Goal: Navigation & Orientation: Find specific page/section

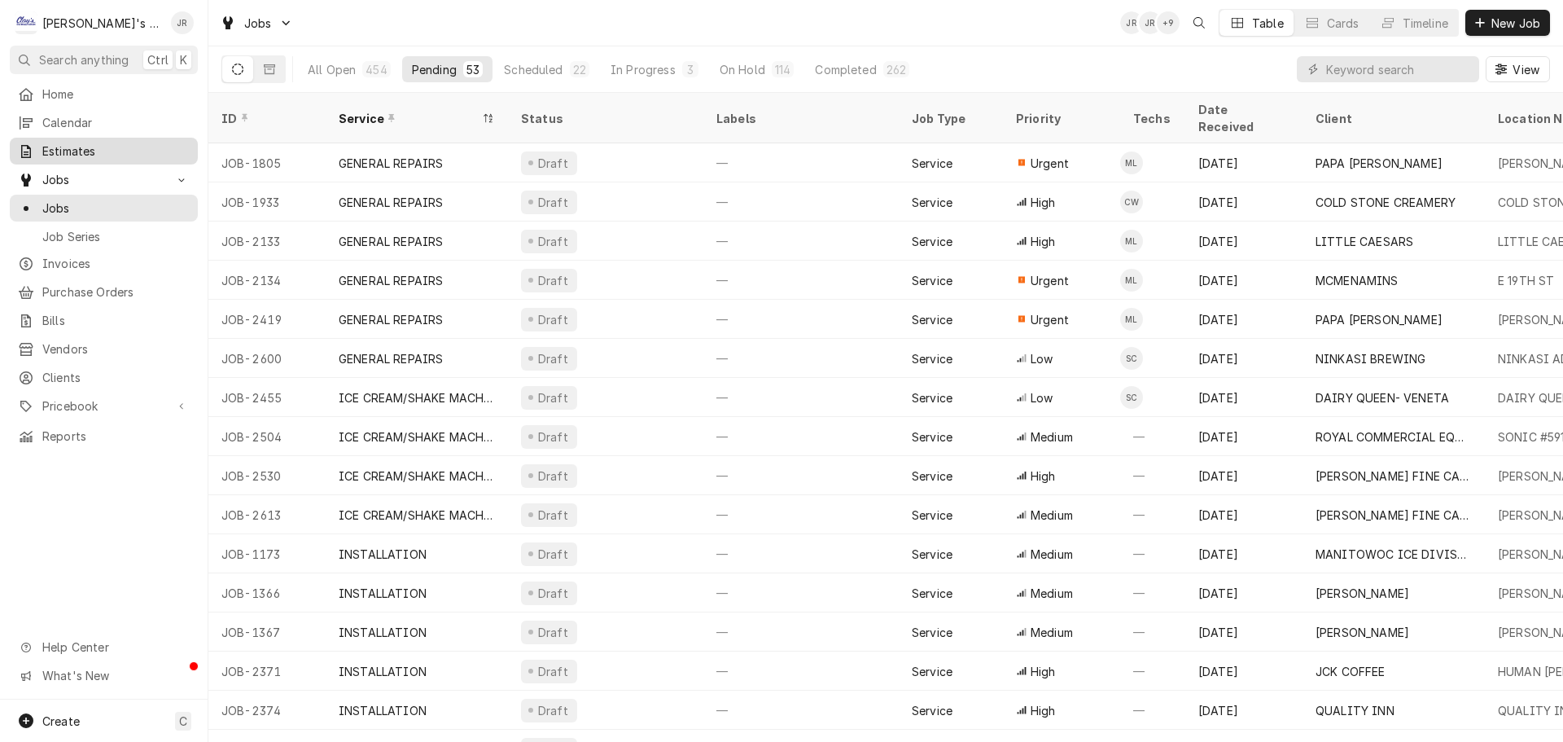
click at [122, 147] on span "Estimates" at bounding box center [115, 150] width 147 height 17
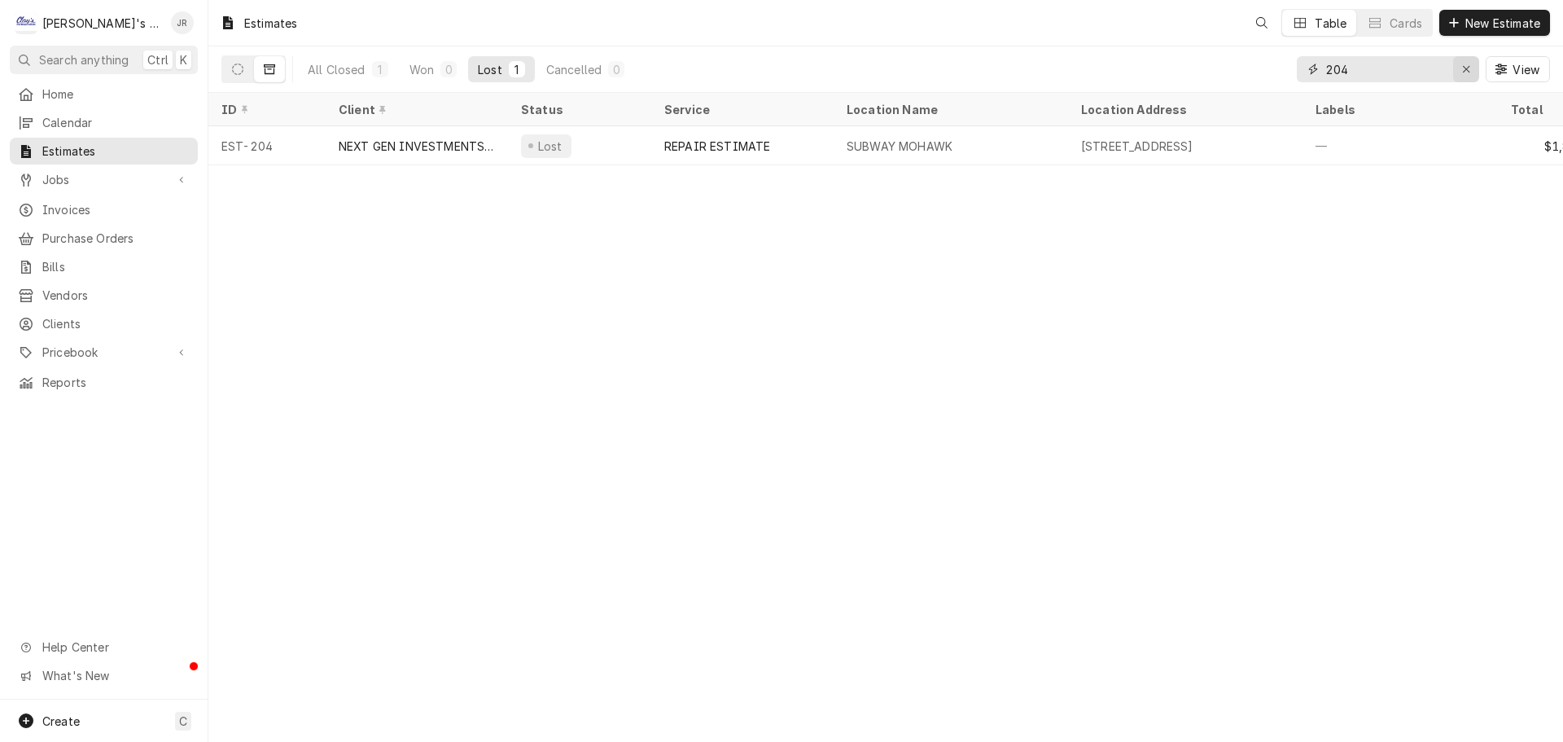
click at [1460, 70] on div "Erase input" at bounding box center [1466, 69] width 16 height 16
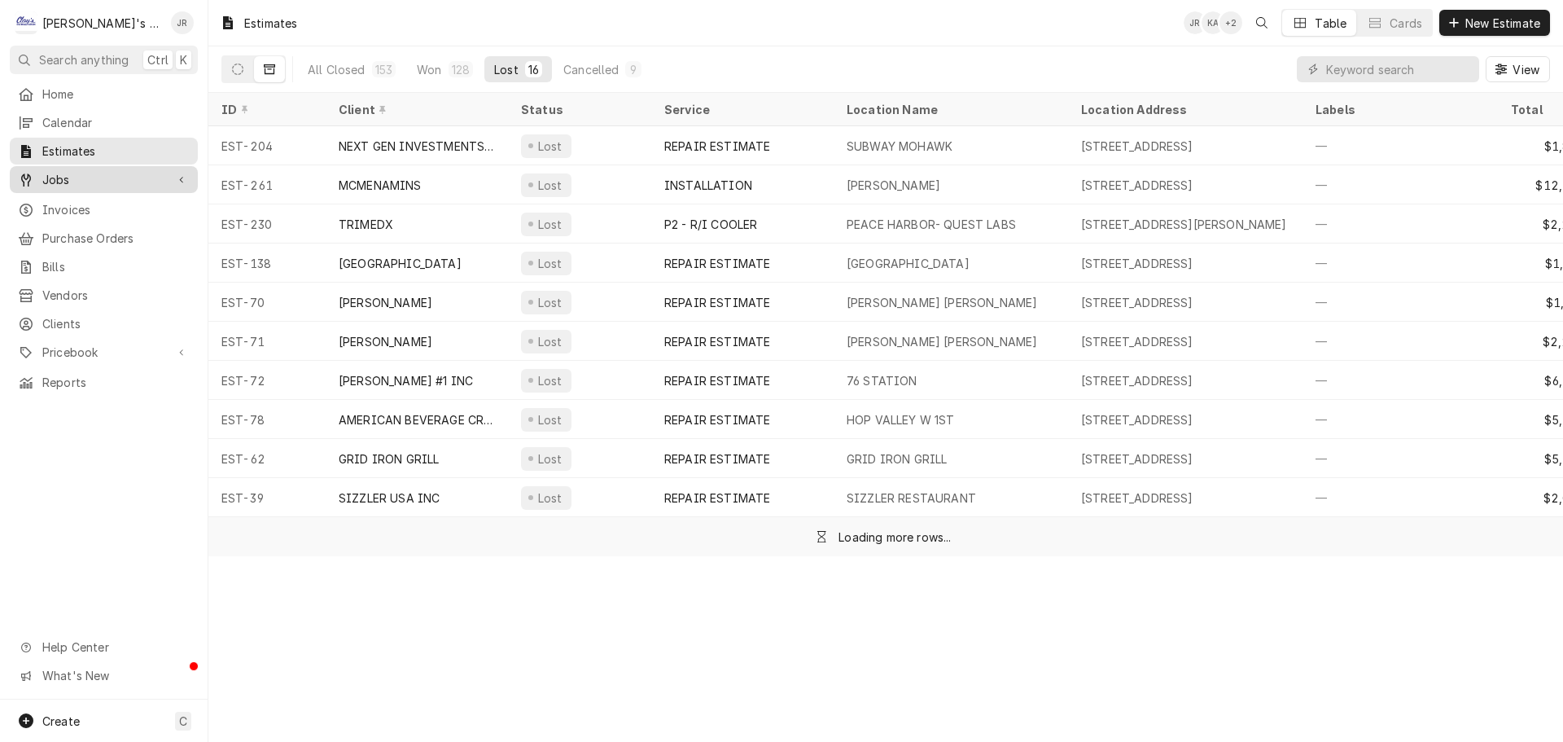
click at [121, 172] on span "Jobs" at bounding box center [103, 179] width 123 height 17
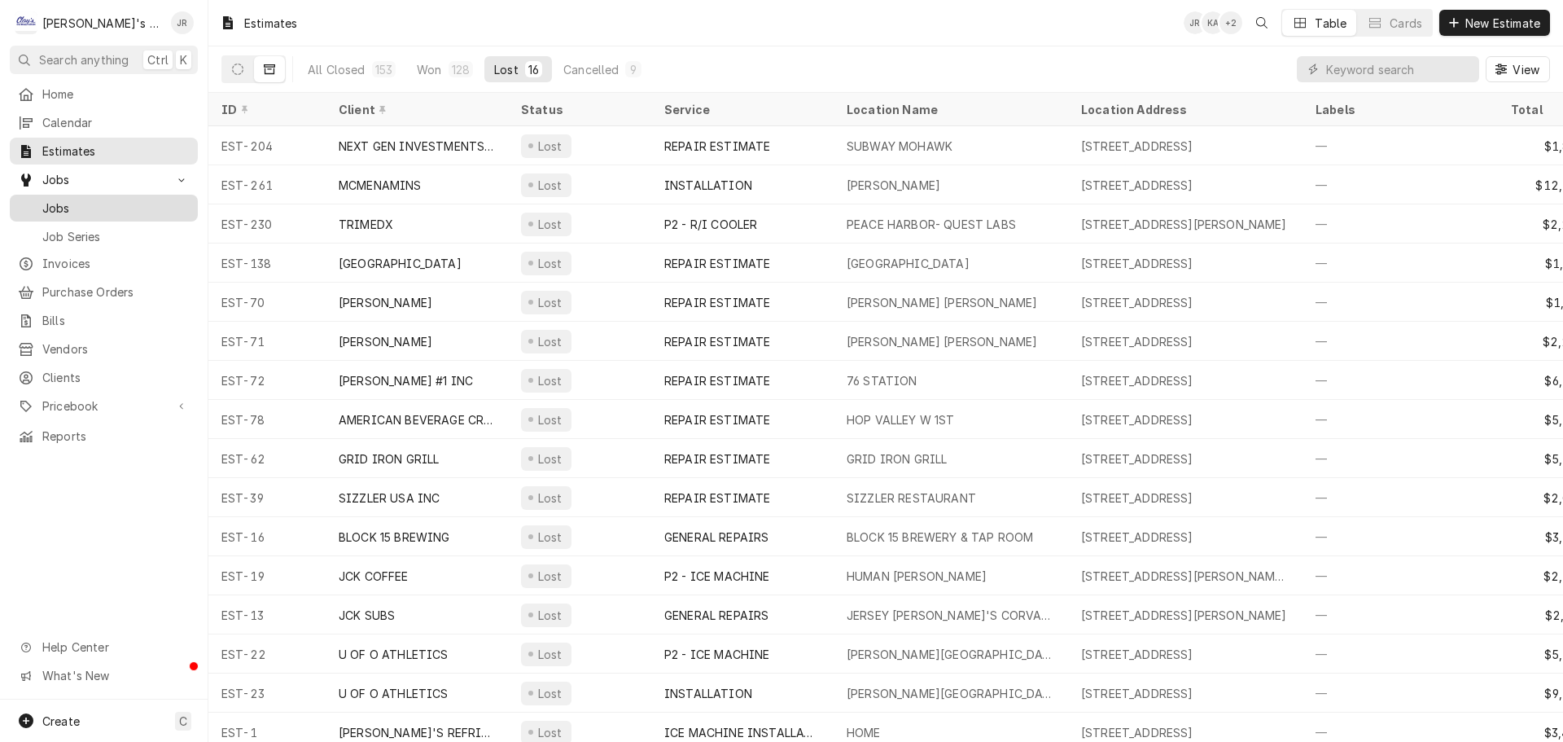
click at [158, 199] on span "Jobs" at bounding box center [115, 207] width 147 height 17
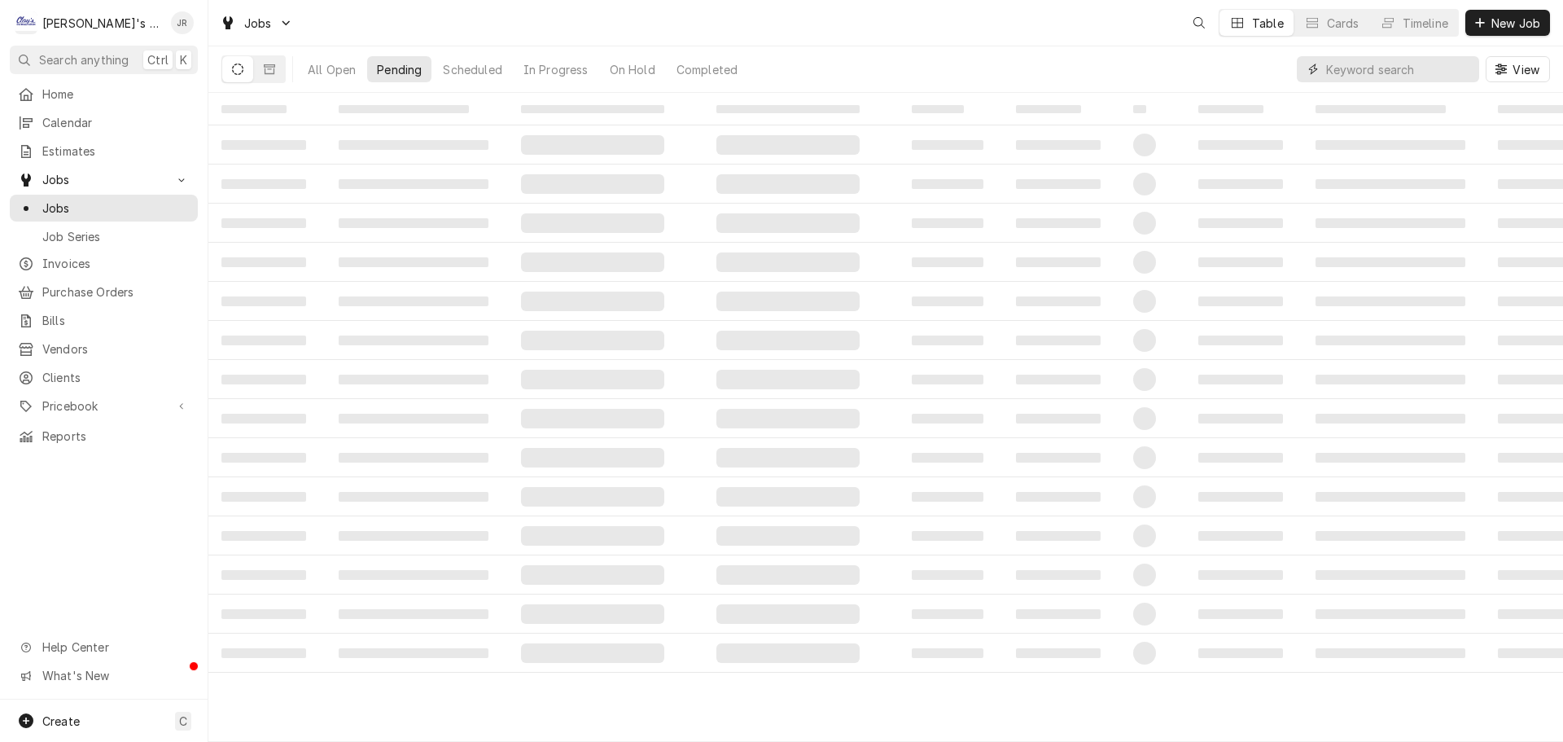
click at [1445, 71] on input "Dynamic Content Wrapper" at bounding box center [1398, 69] width 145 height 26
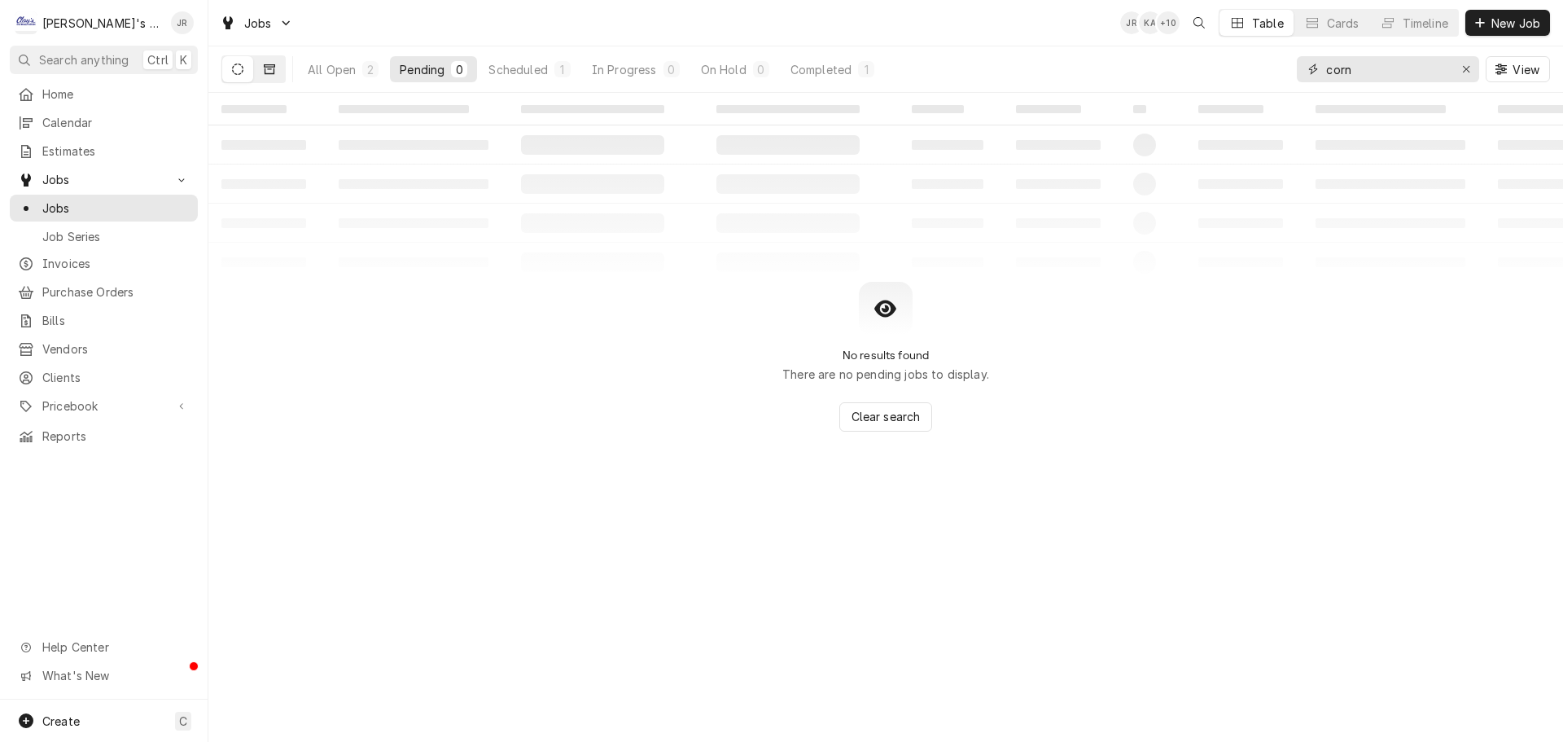
type input "corn"
click at [276, 71] on button "Dynamic Content Wrapper" at bounding box center [269, 69] width 31 height 26
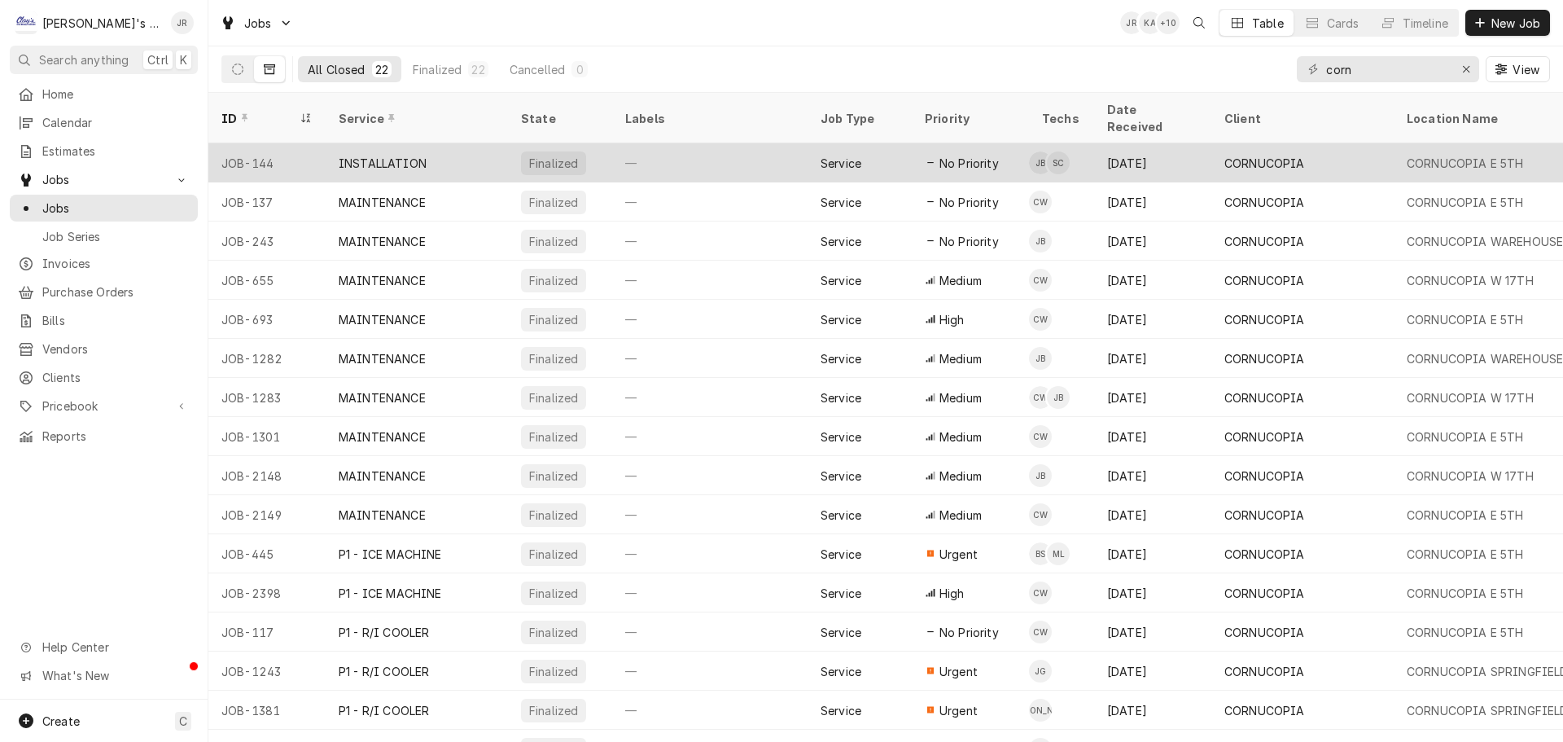
click at [699, 147] on div "—" at bounding box center [709, 162] width 195 height 39
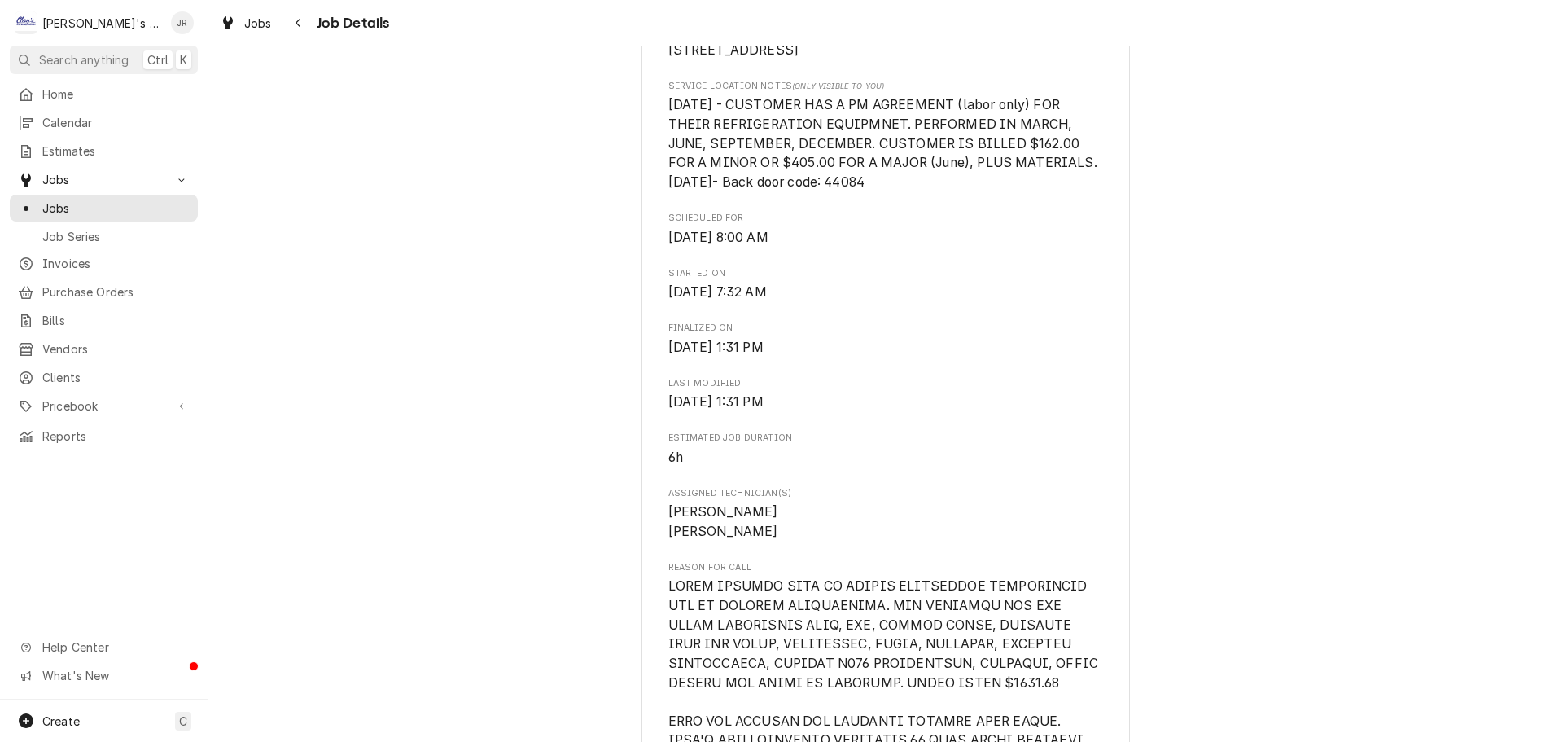
scroll to position [407, 0]
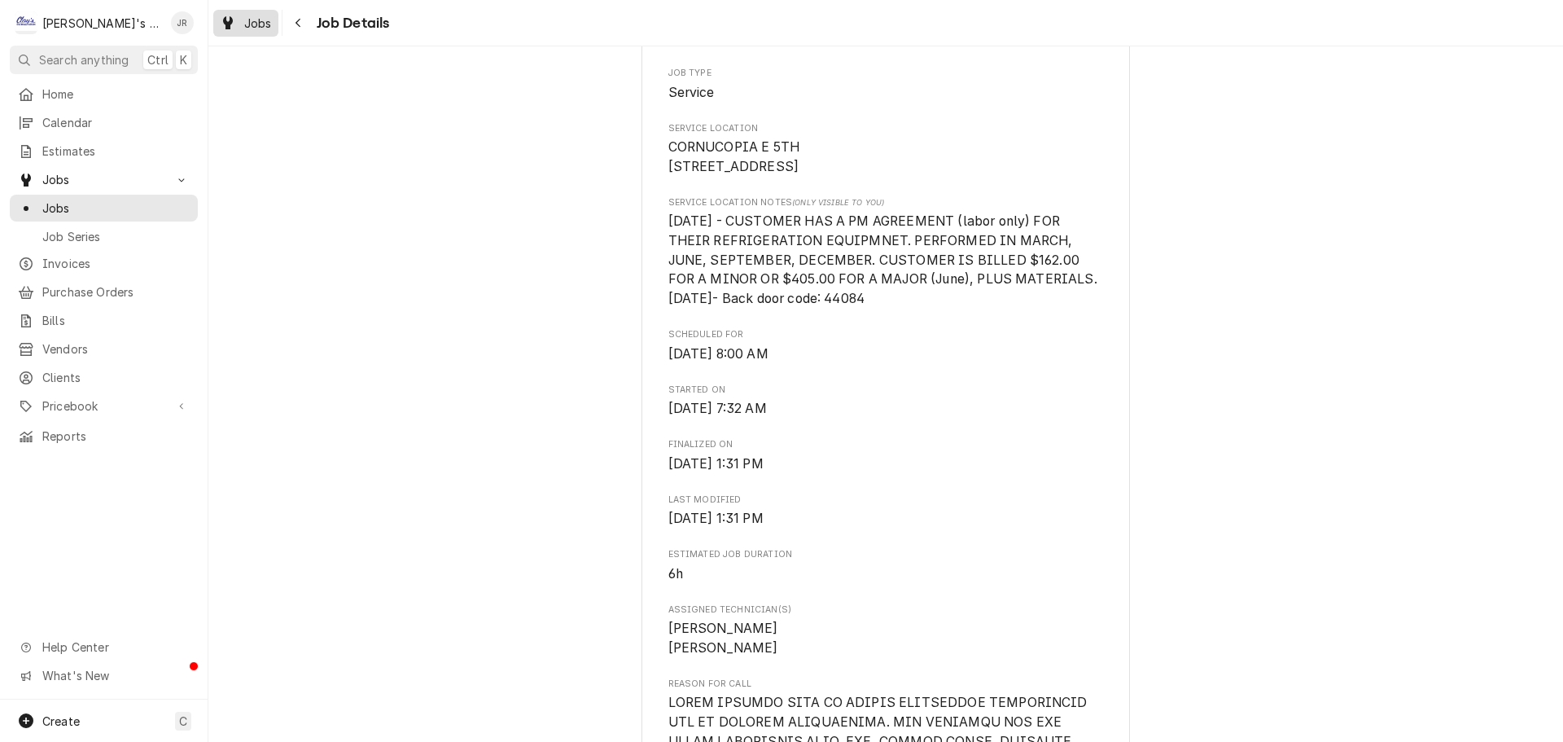
click at [238, 27] on div "Jobs" at bounding box center [246, 23] width 59 height 20
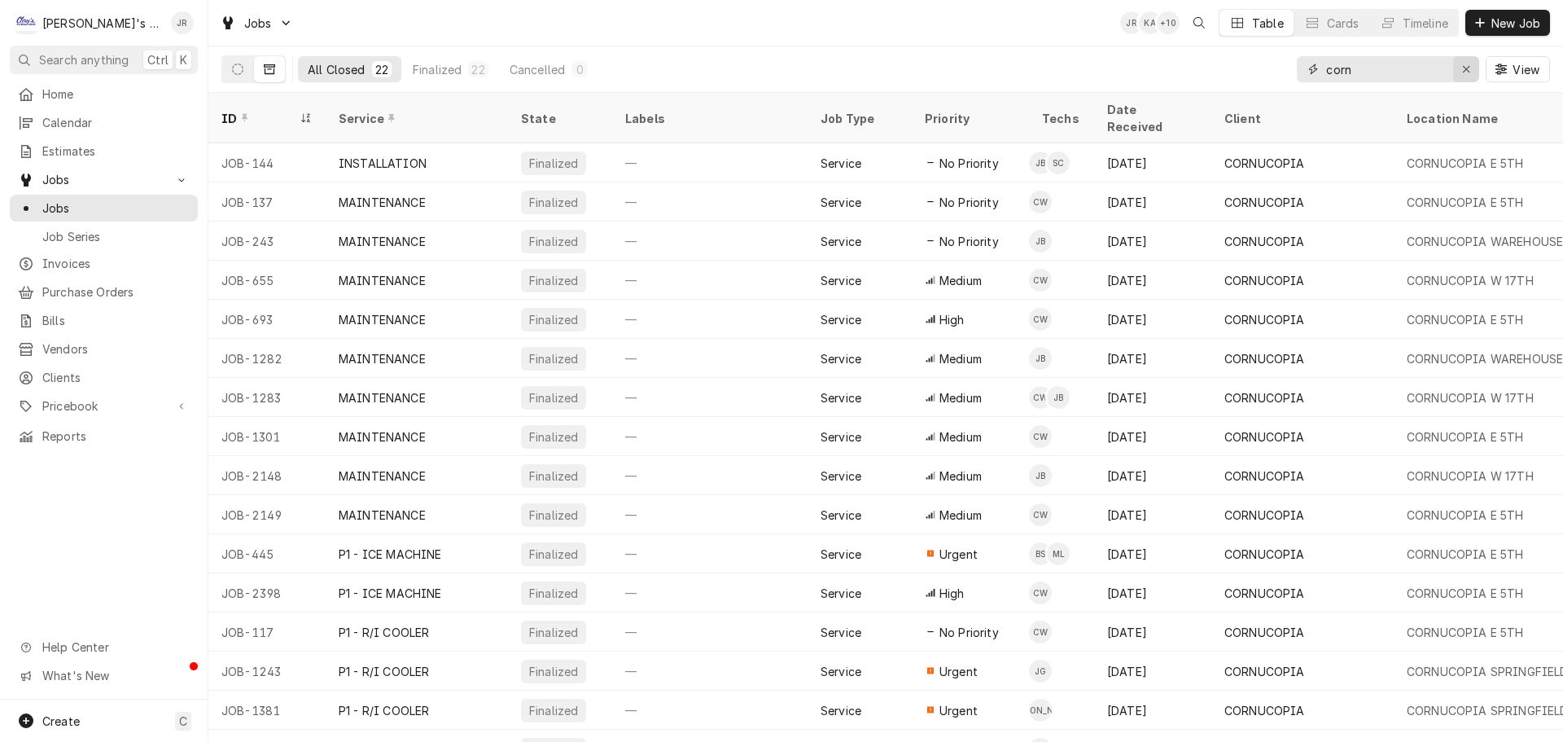
click at [1466, 64] on icon "Erase input" at bounding box center [1466, 69] width 9 height 11
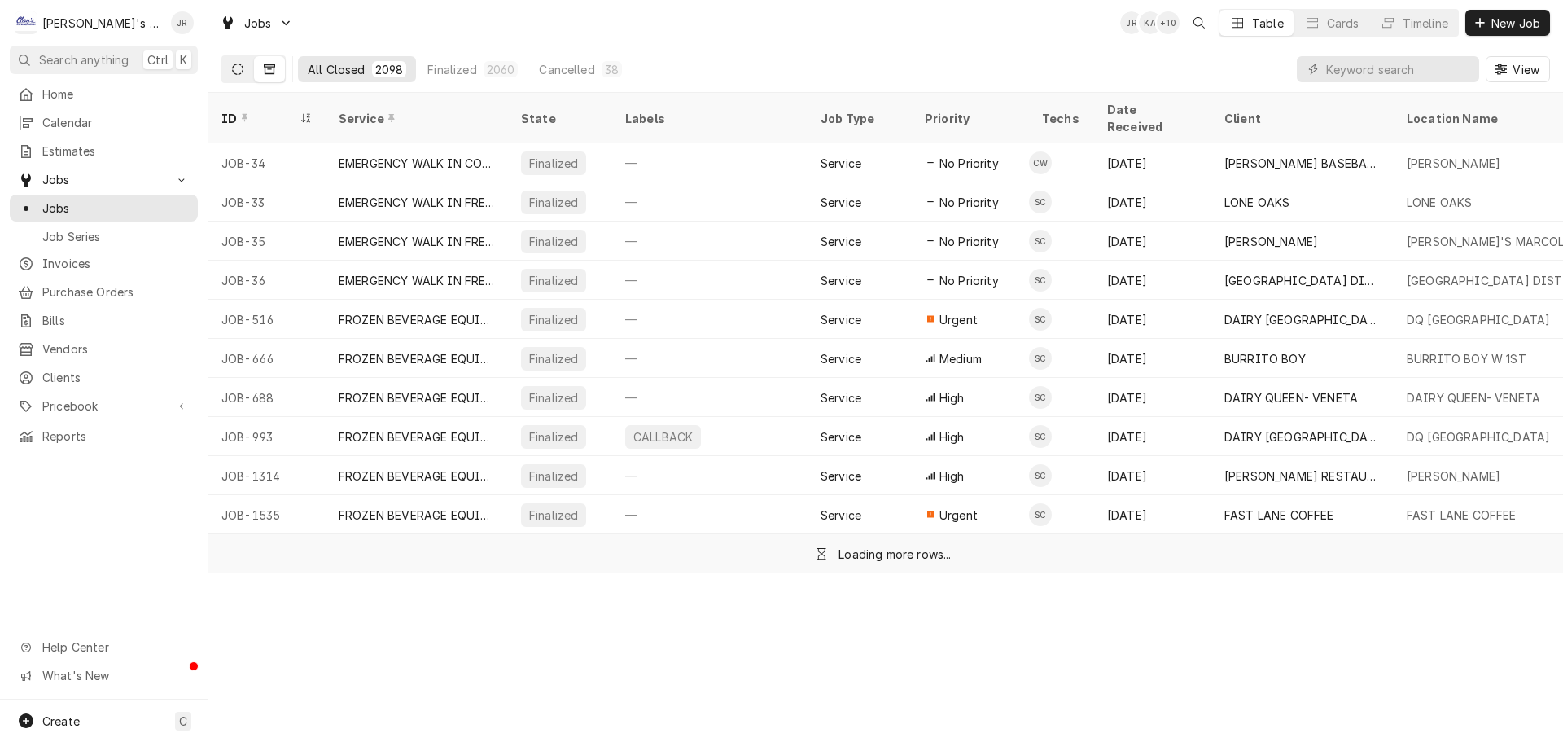
click at [251, 68] on button "Dynamic Content Wrapper" at bounding box center [237, 69] width 31 height 26
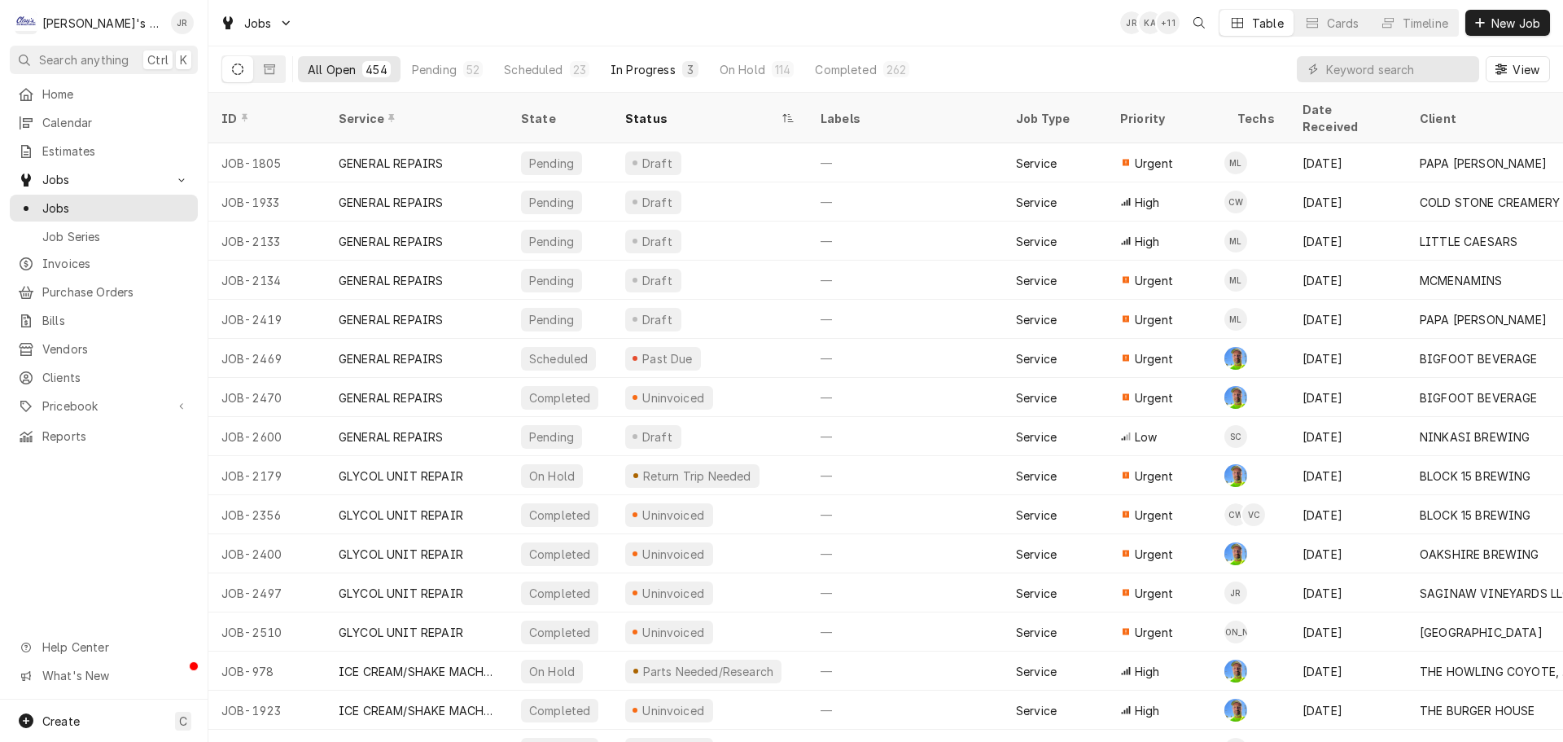
click at [660, 74] on button "In Progress 3" at bounding box center [654, 69] width 107 height 26
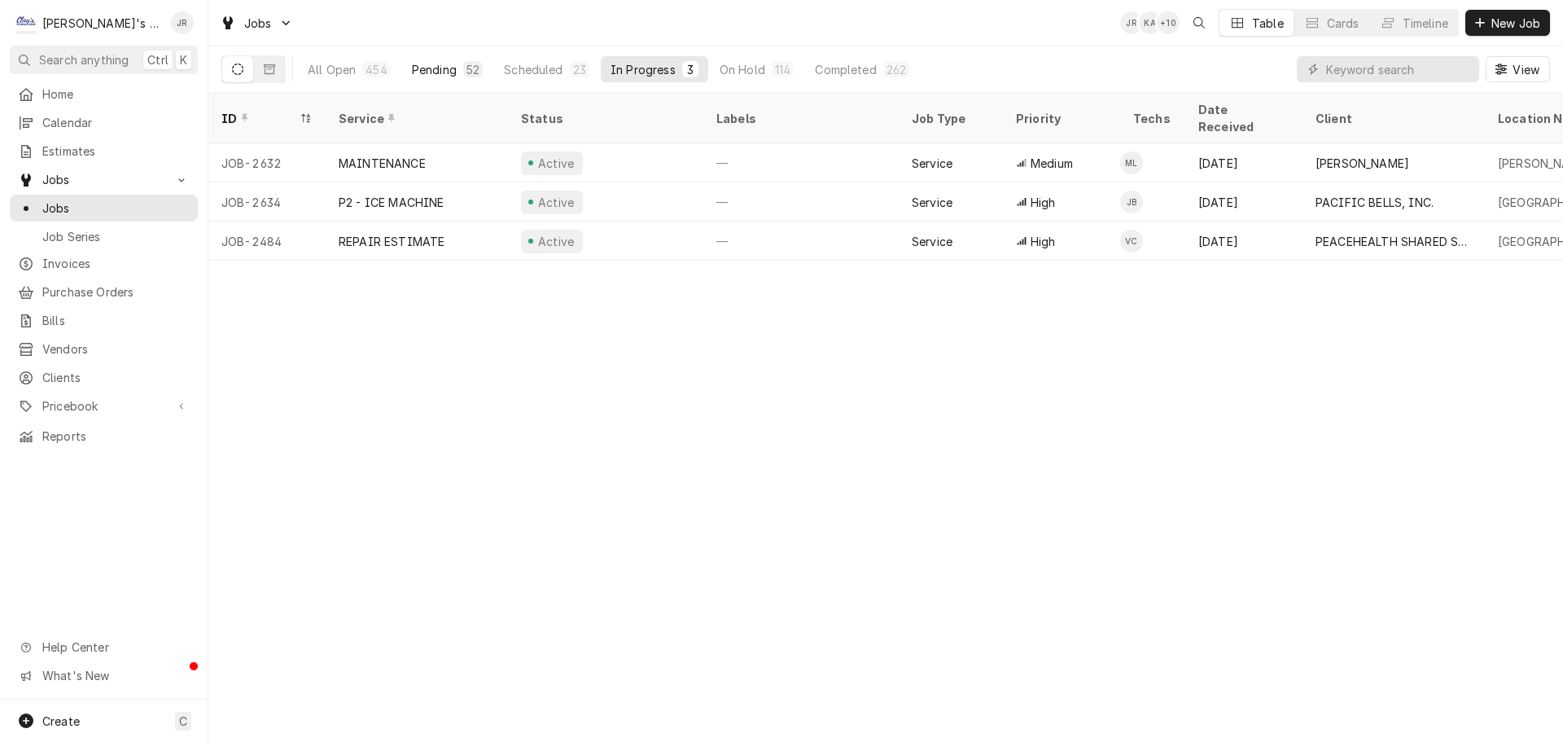
click at [431, 68] on div "Pending" at bounding box center [434, 69] width 45 height 17
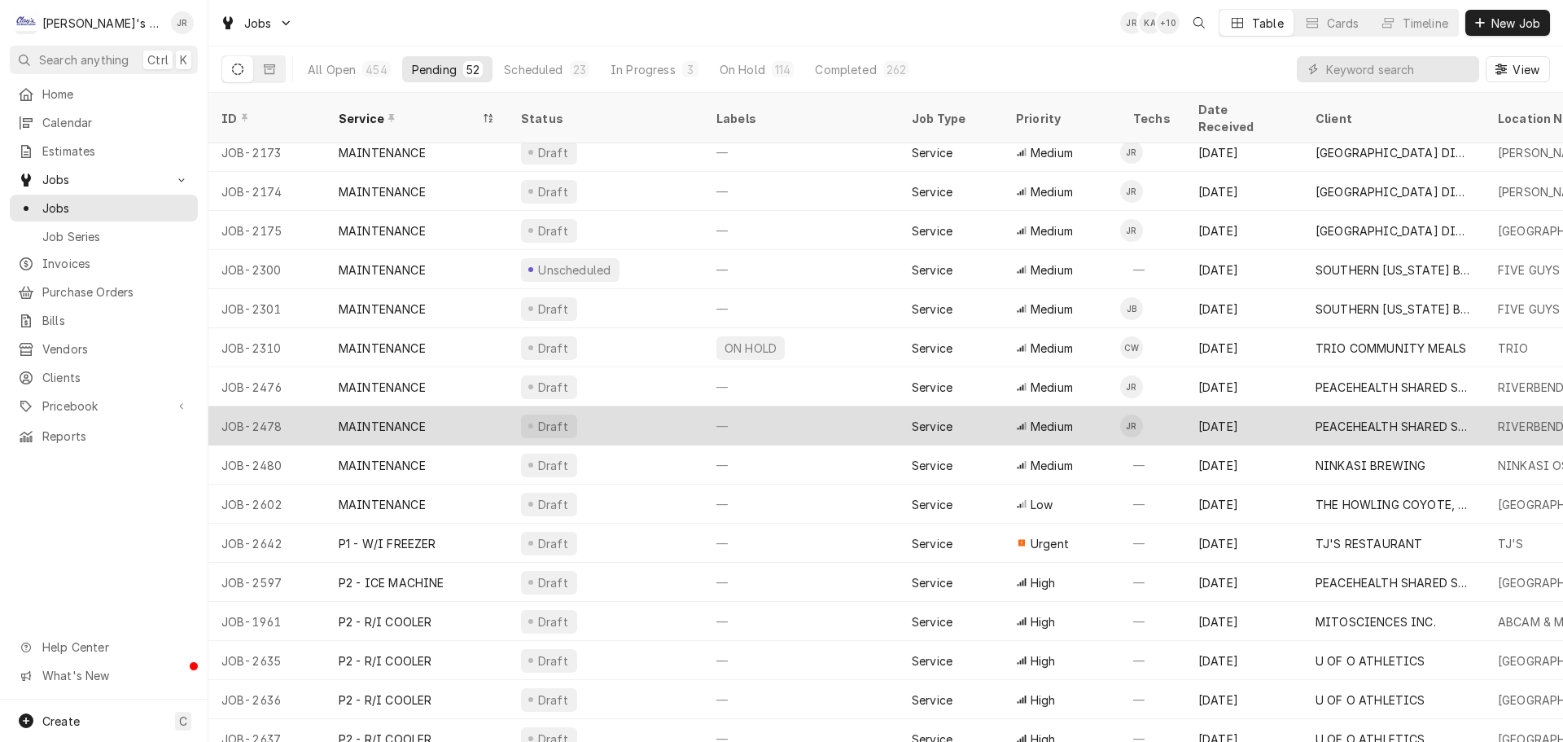
scroll to position [840, 0]
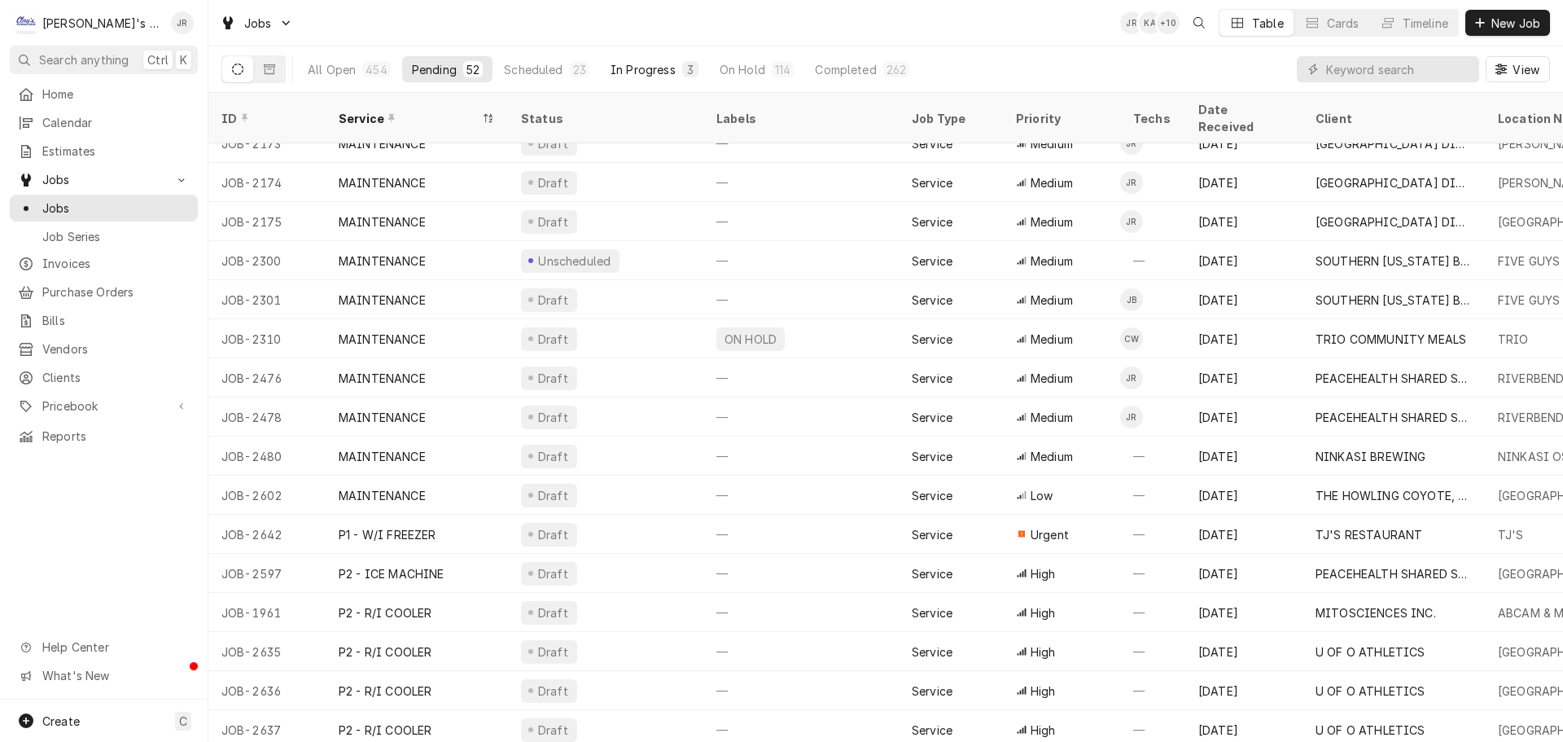
click at [656, 74] on button "In Progress 3" at bounding box center [654, 69] width 107 height 26
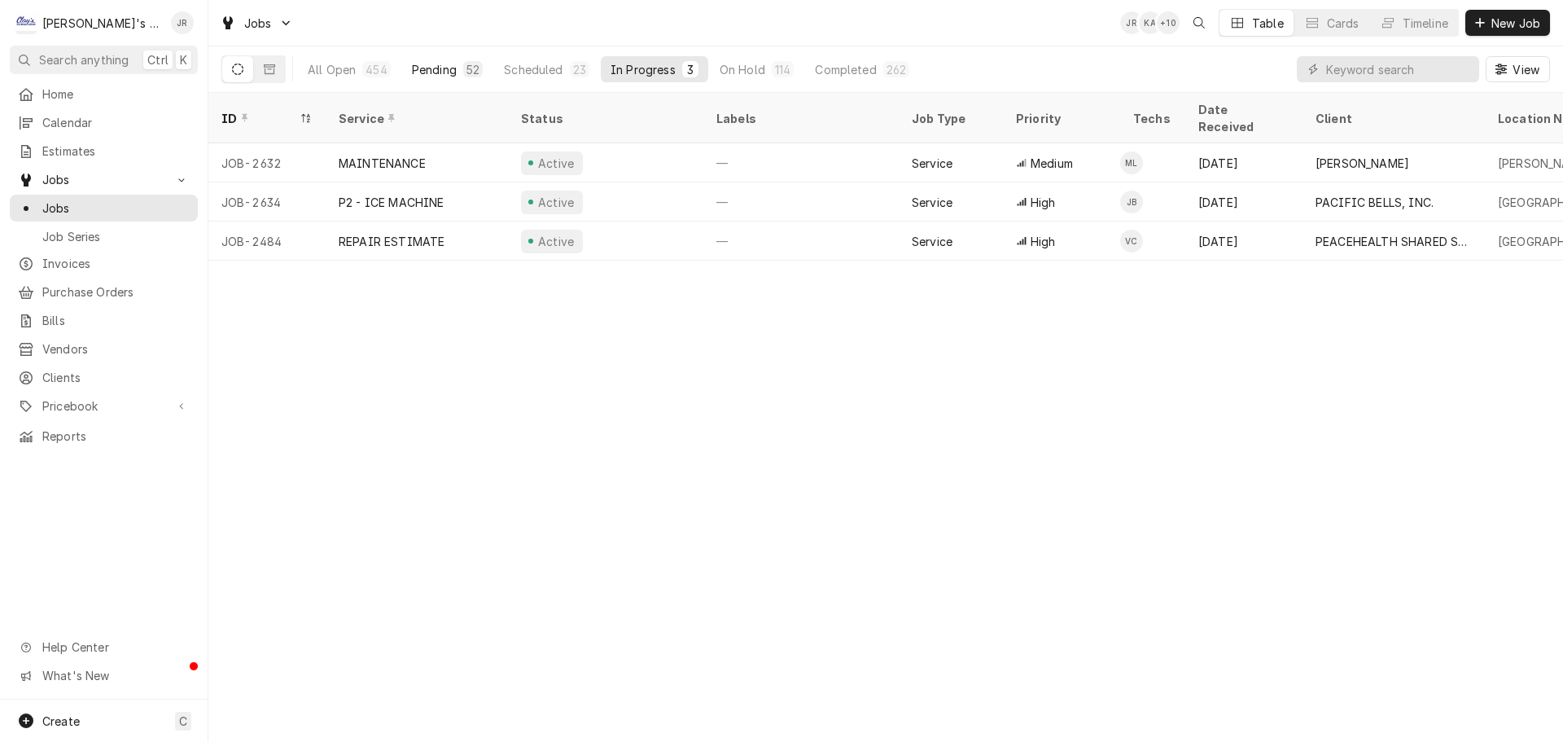
click at [463, 77] on div "52" at bounding box center [473, 69] width 20 height 16
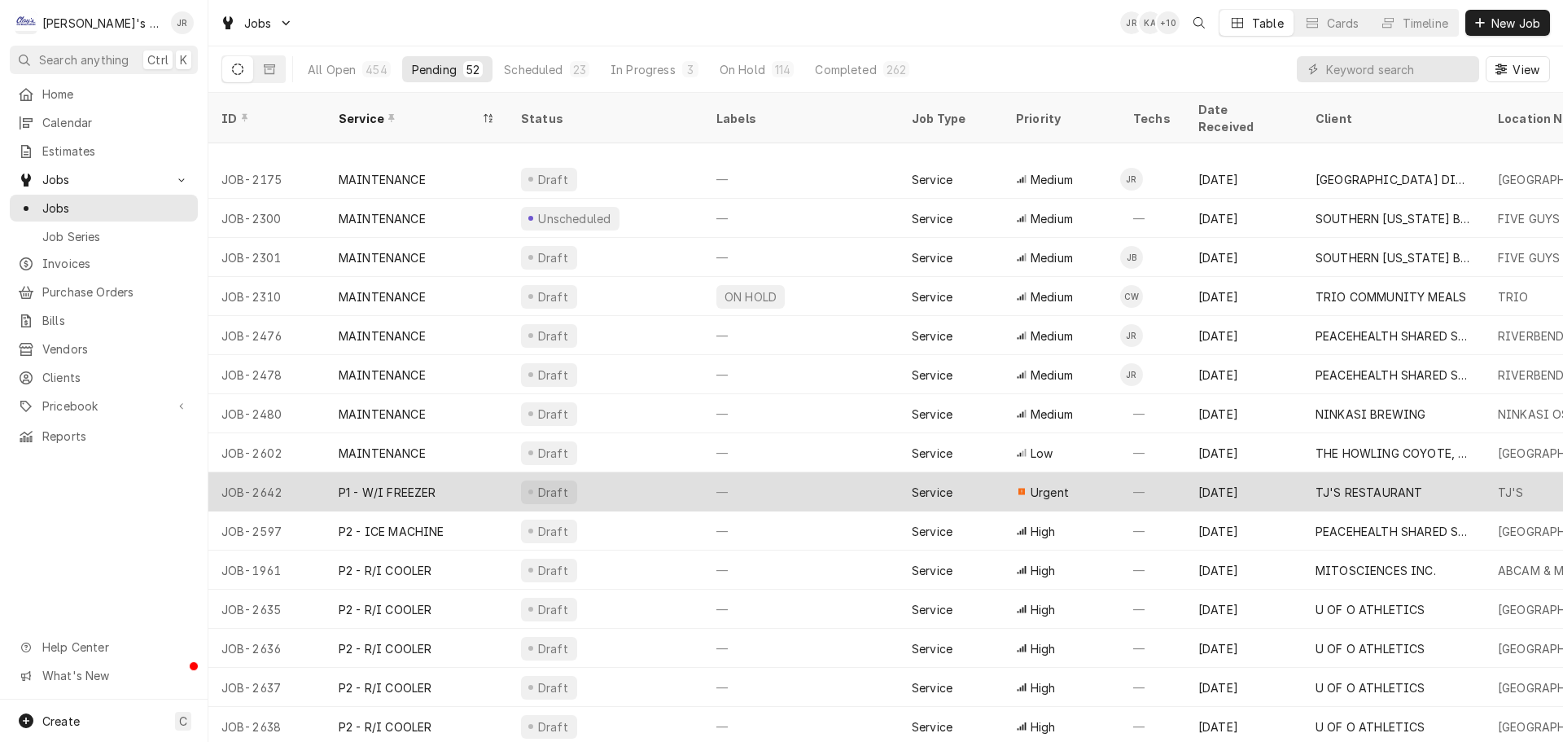
scroll to position [958, 0]
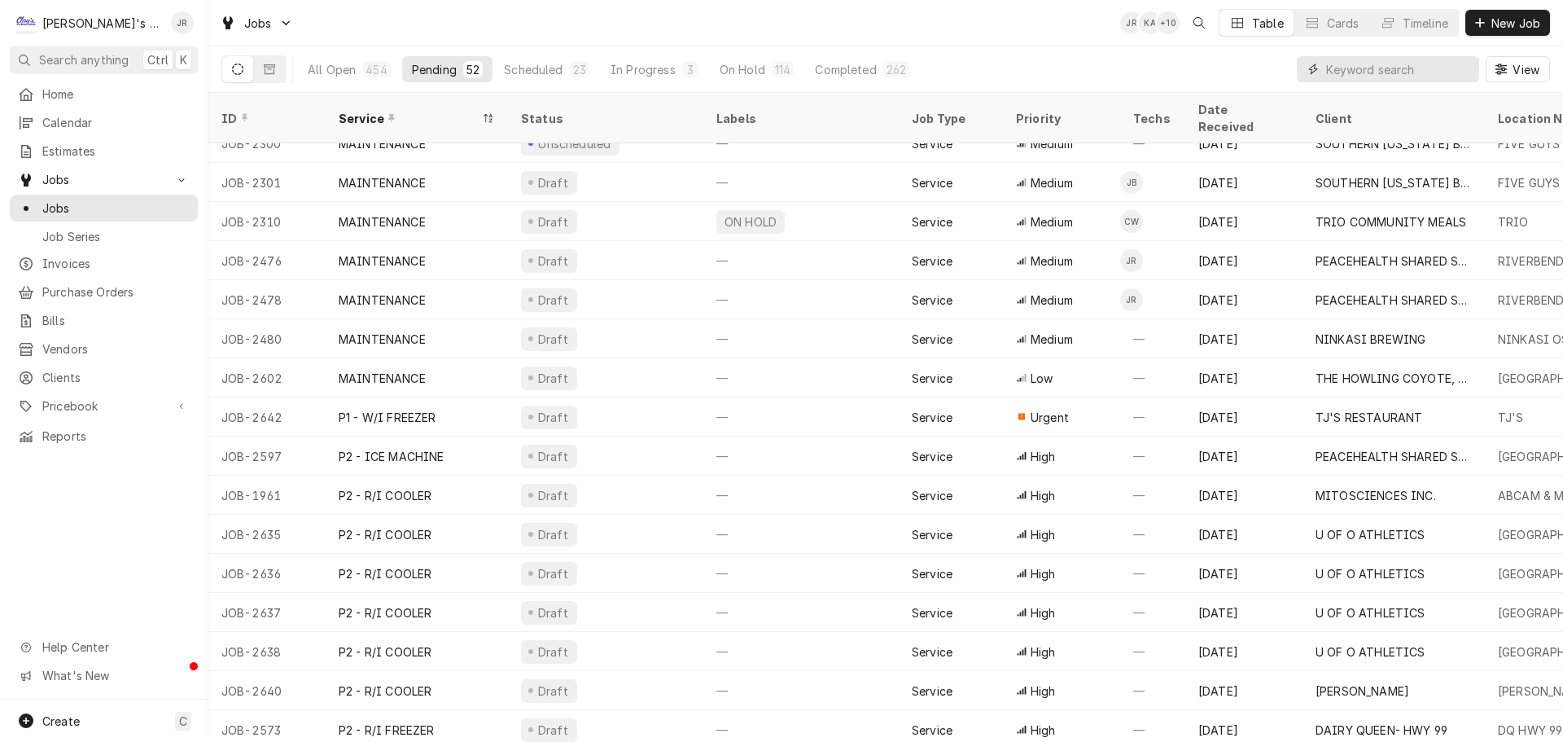
click at [1397, 68] on input "Dynamic Content Wrapper" at bounding box center [1398, 69] width 145 height 26
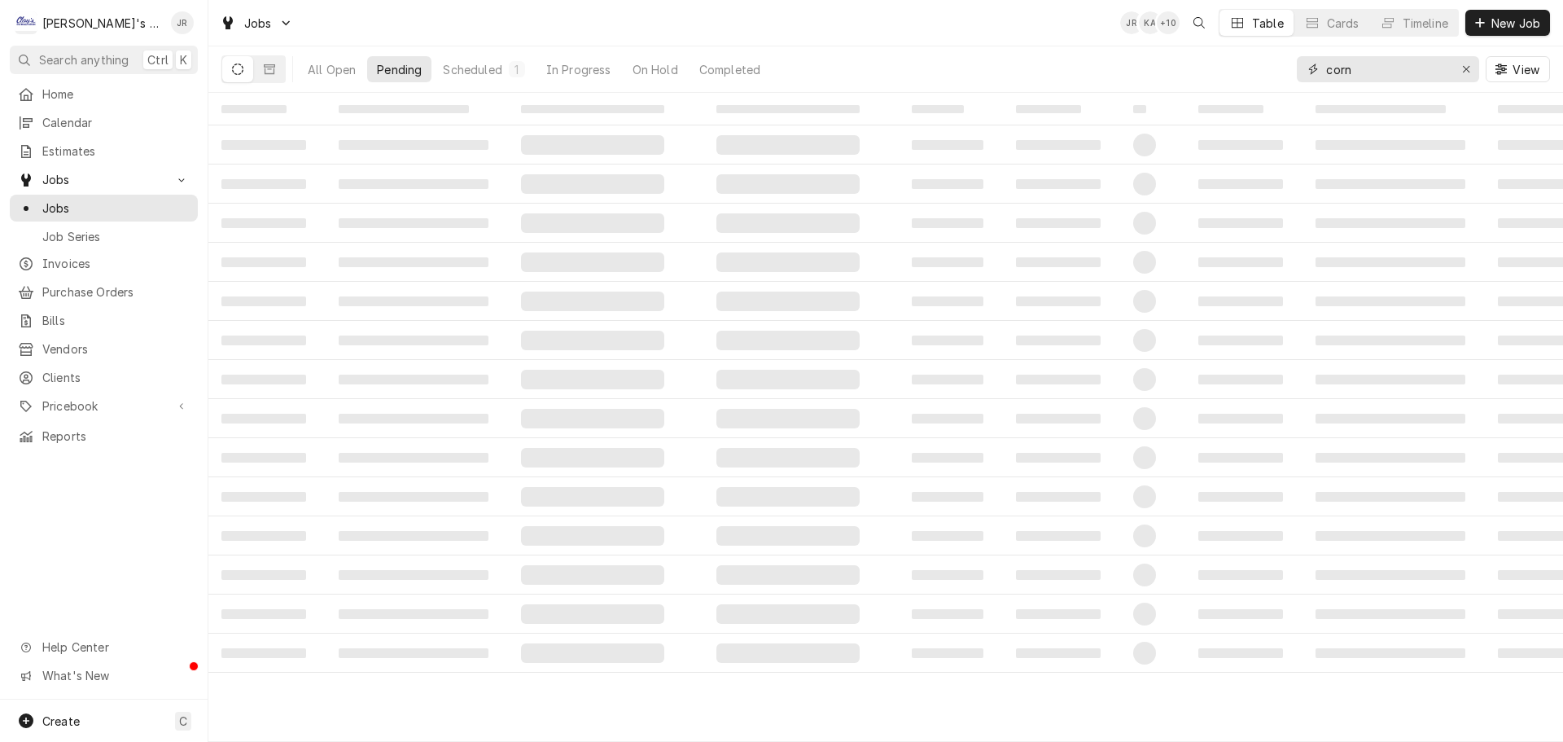
type input "corn"
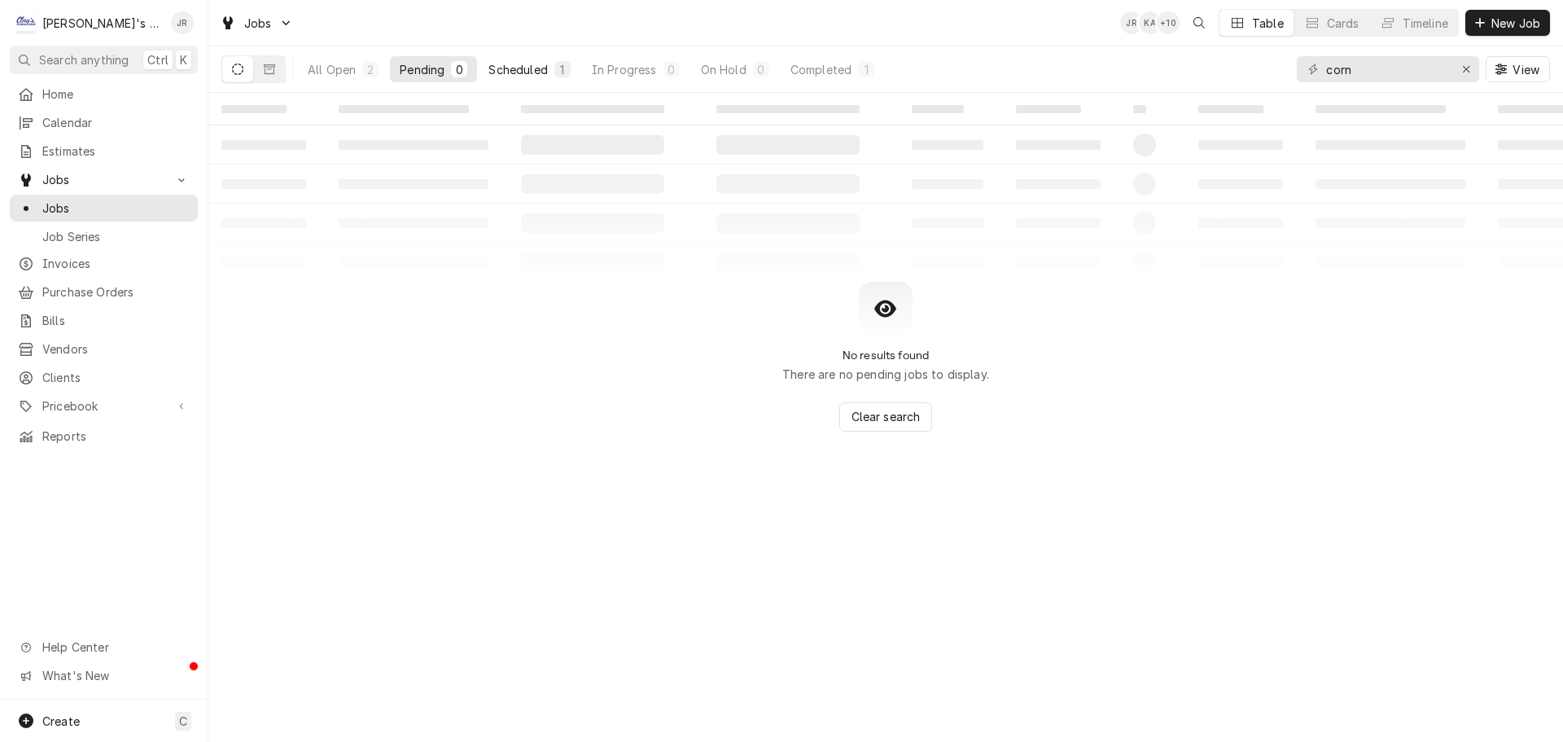
click at [531, 68] on div "Scheduled" at bounding box center [518, 69] width 59 height 17
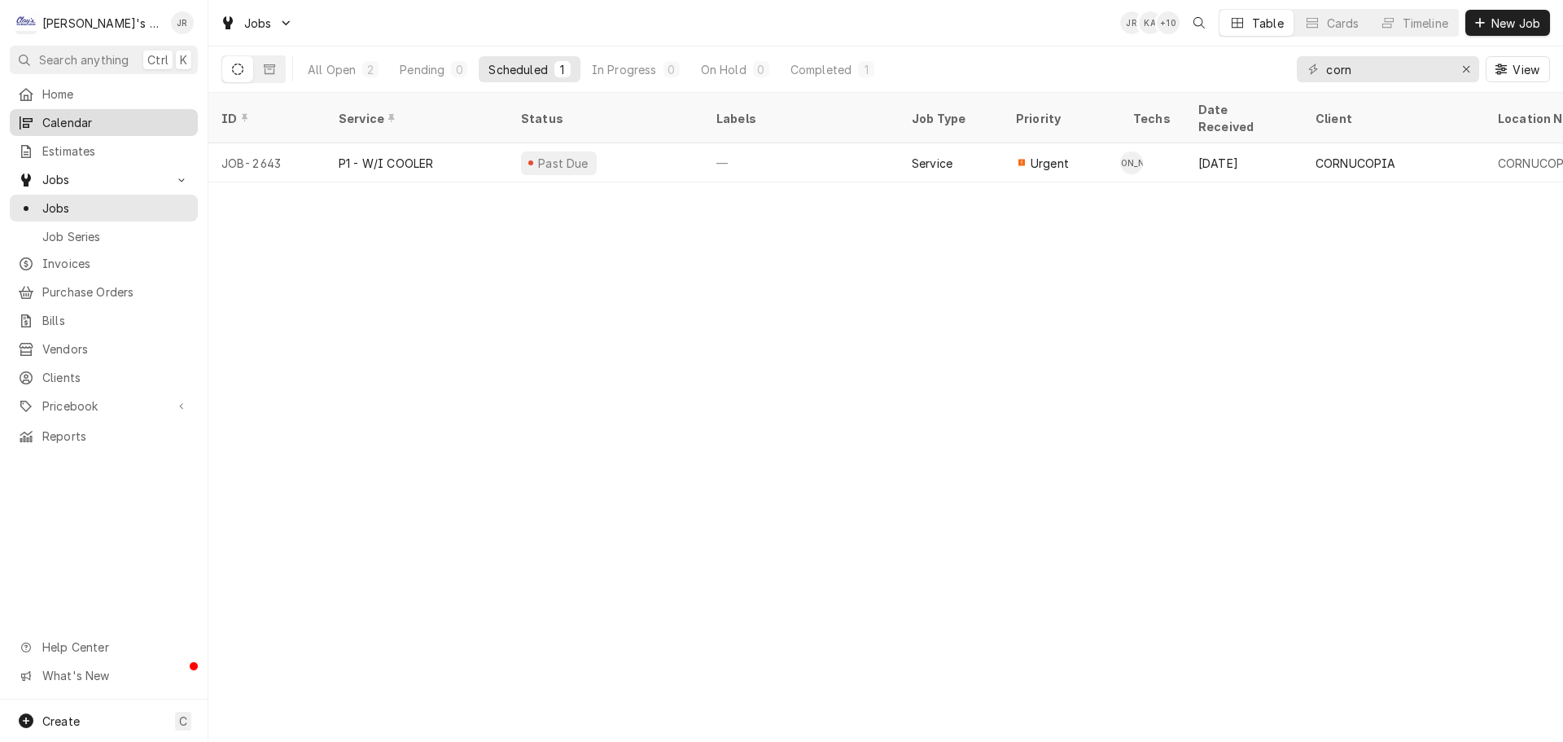
click at [126, 115] on span "Calendar" at bounding box center [115, 122] width 147 height 17
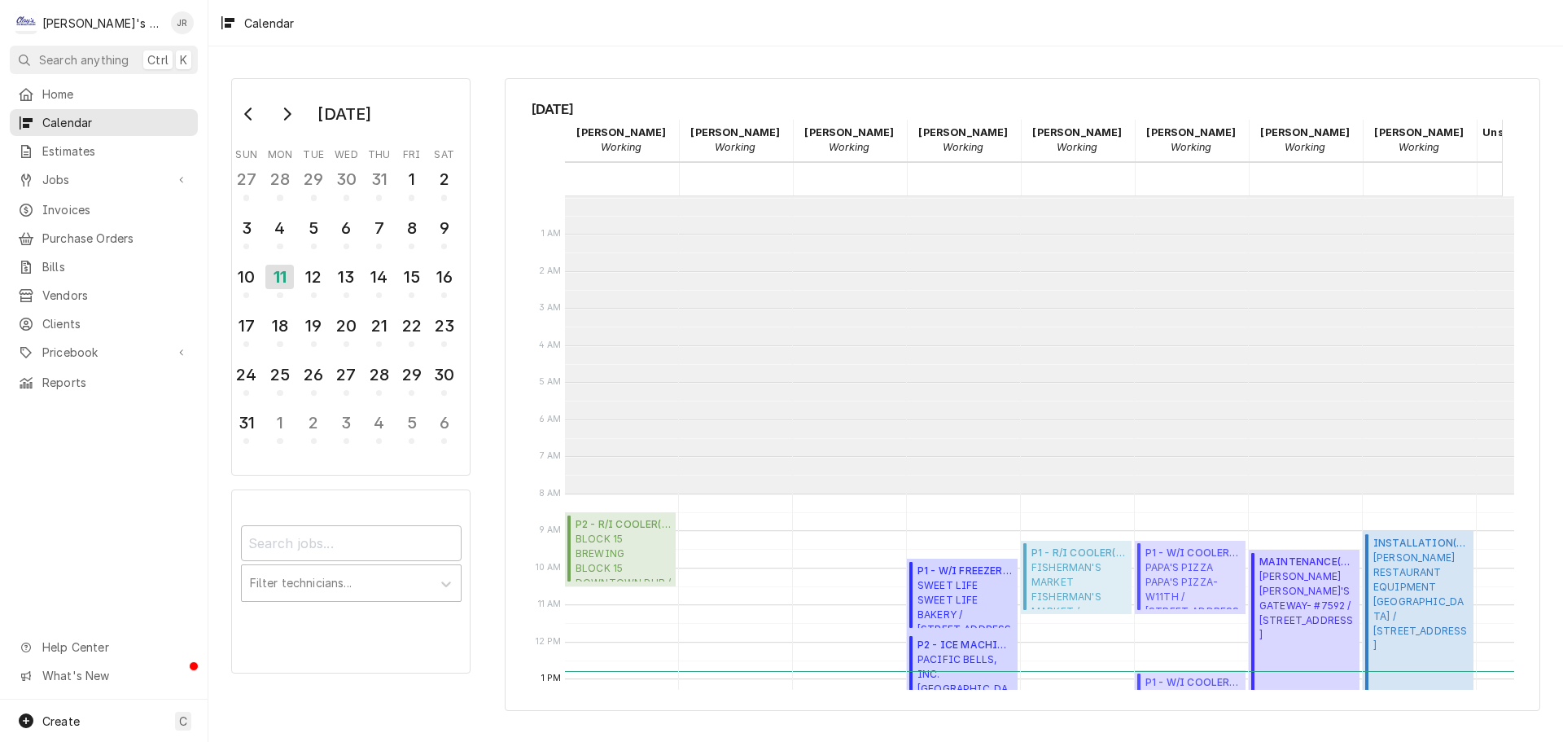
scroll to position [297, 0]
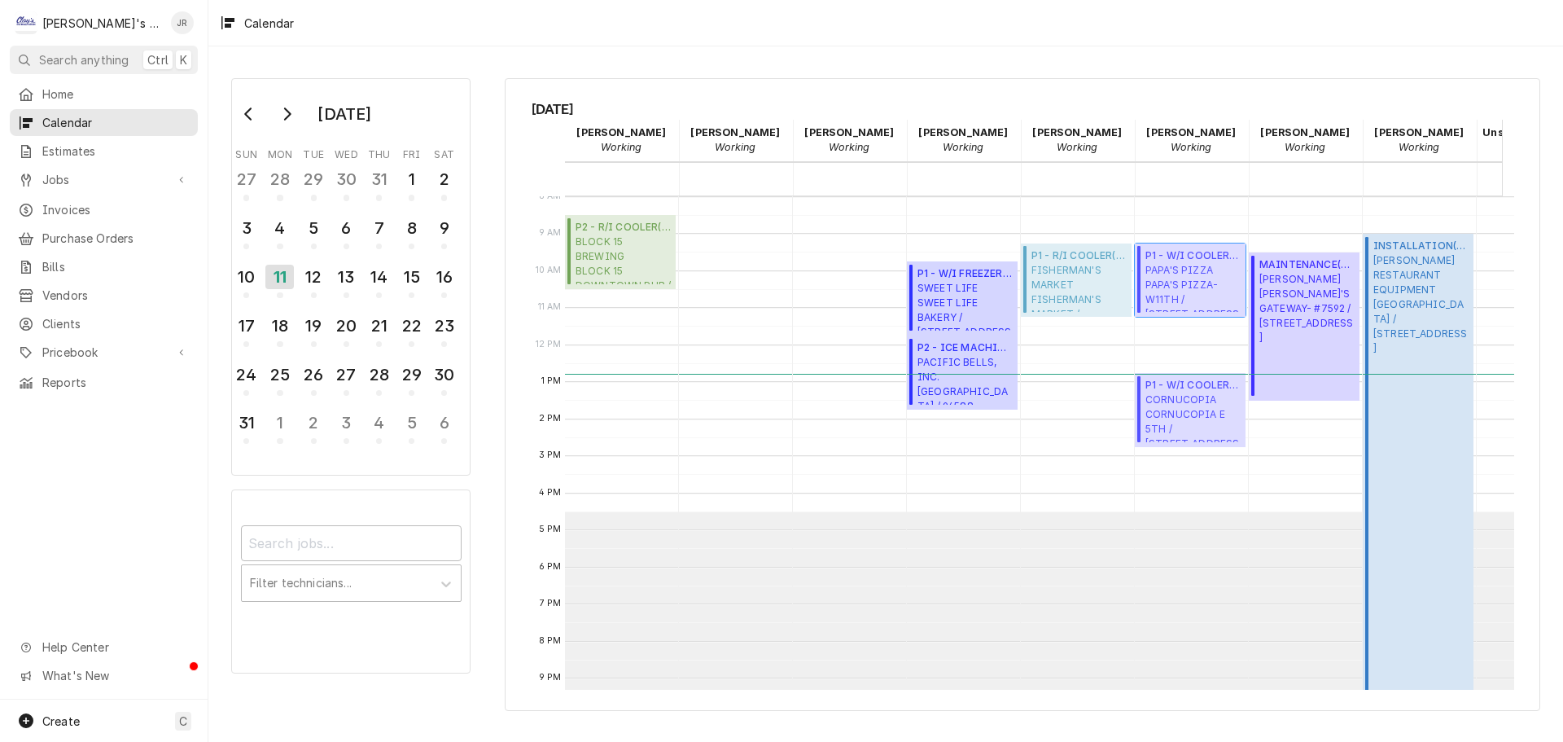
click at [1177, 283] on span "PAPA'S PIZZA PAPA'S PIZZA- W11TH / 1700 W 11TH, EUGENE, OR 97401" at bounding box center [1193, 288] width 95 height 50
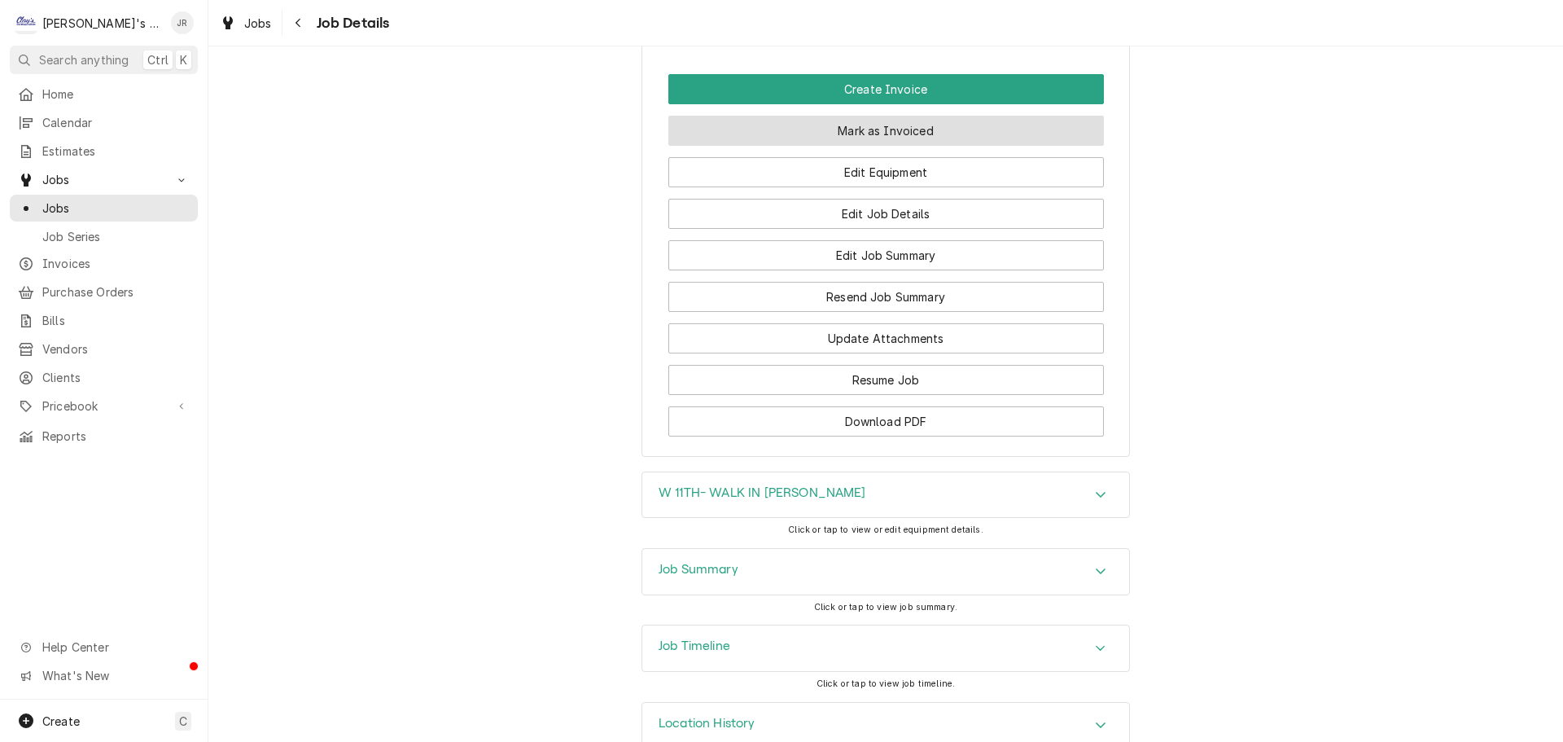
scroll to position [2011, 0]
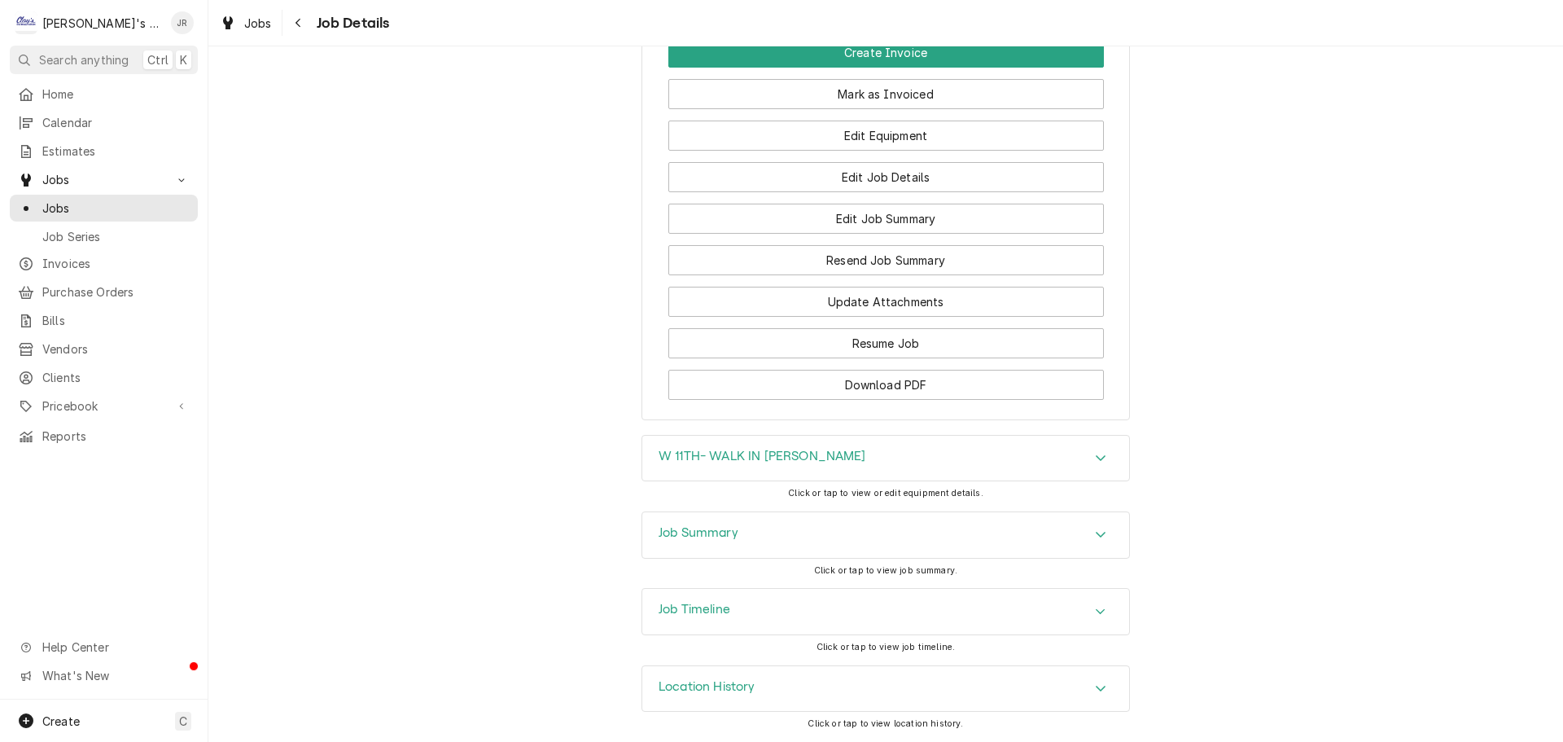
click at [857, 526] on div "Job Summary" at bounding box center [885, 535] width 487 height 46
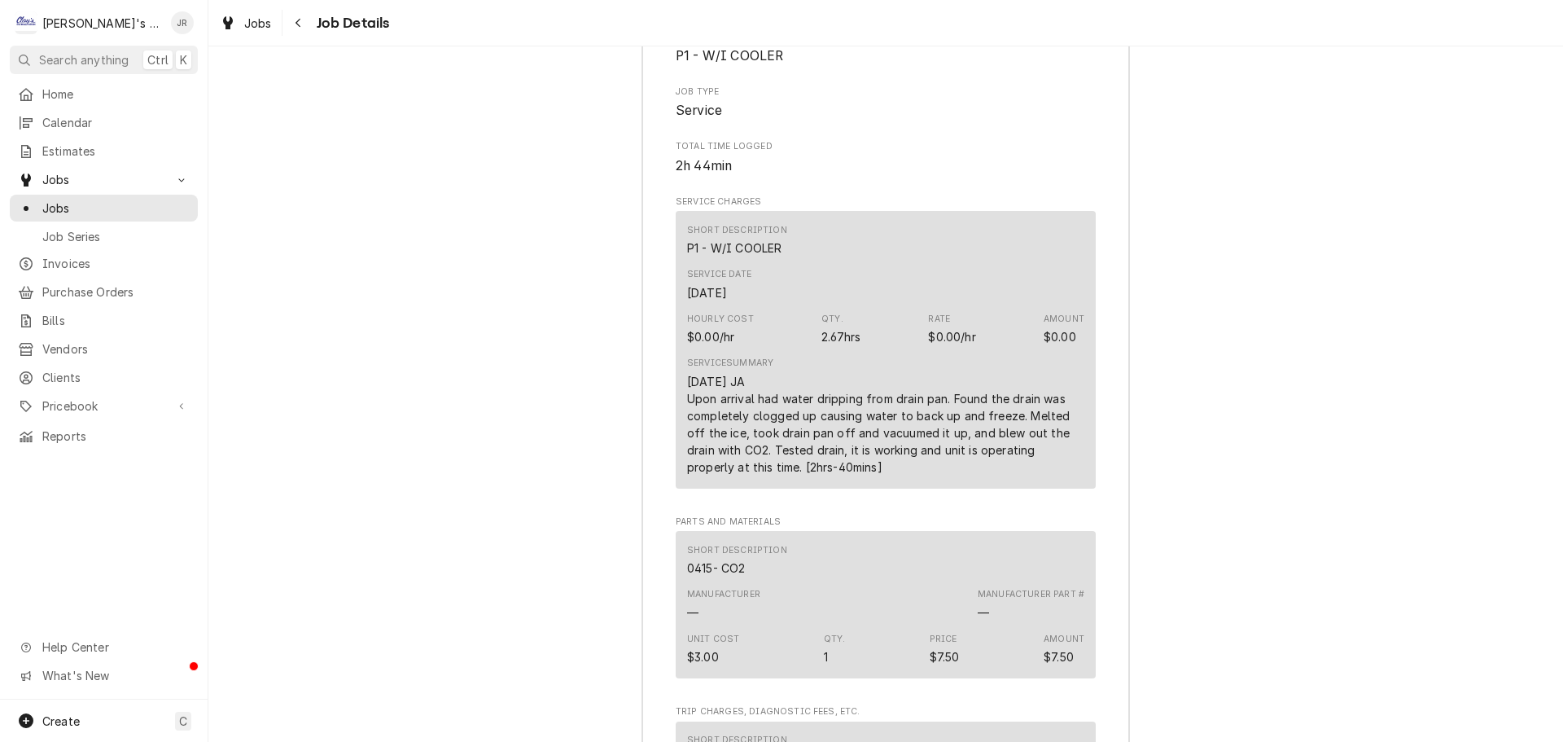
scroll to position [2581, 0]
click at [248, 28] on span "Jobs" at bounding box center [258, 23] width 28 height 17
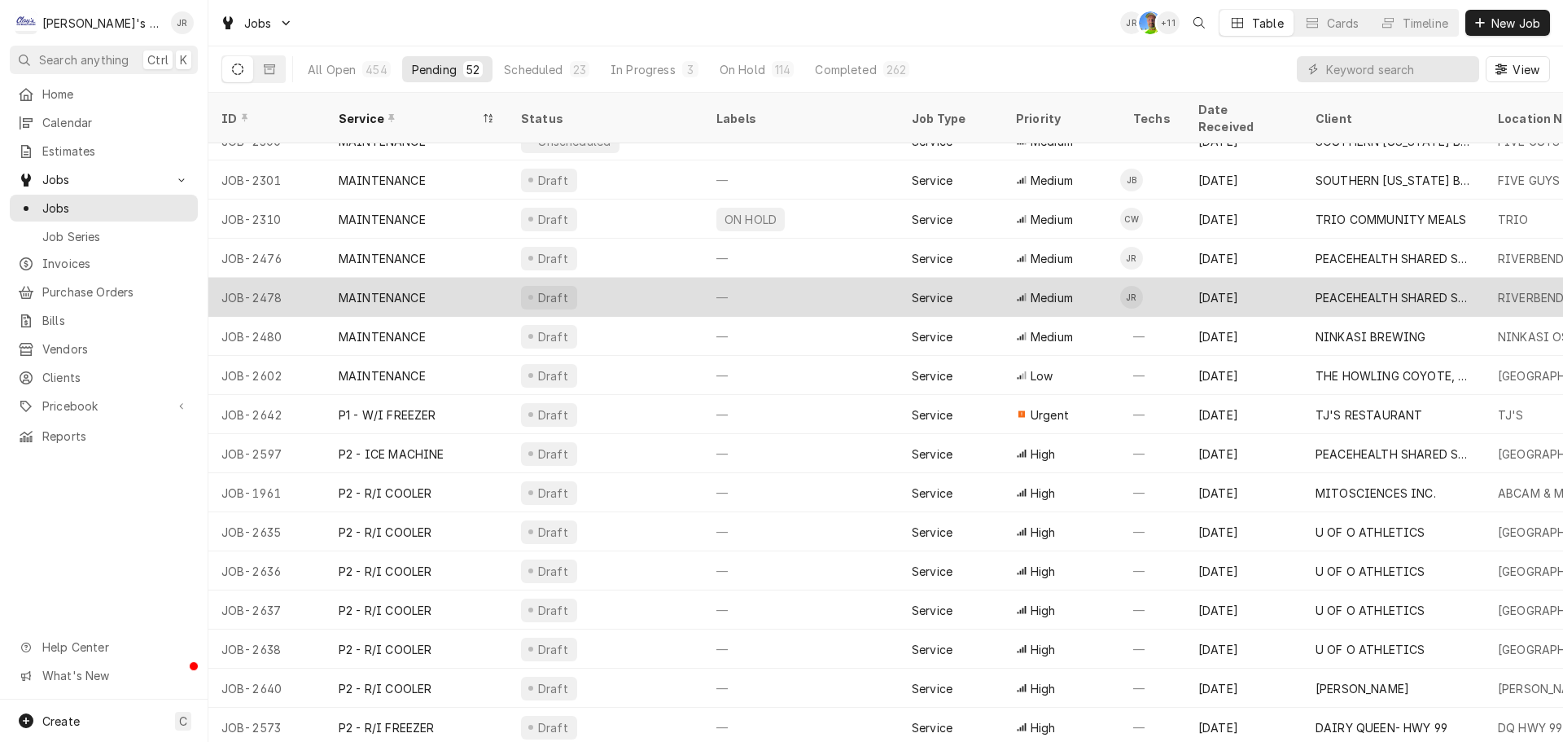
scroll to position [961, 0]
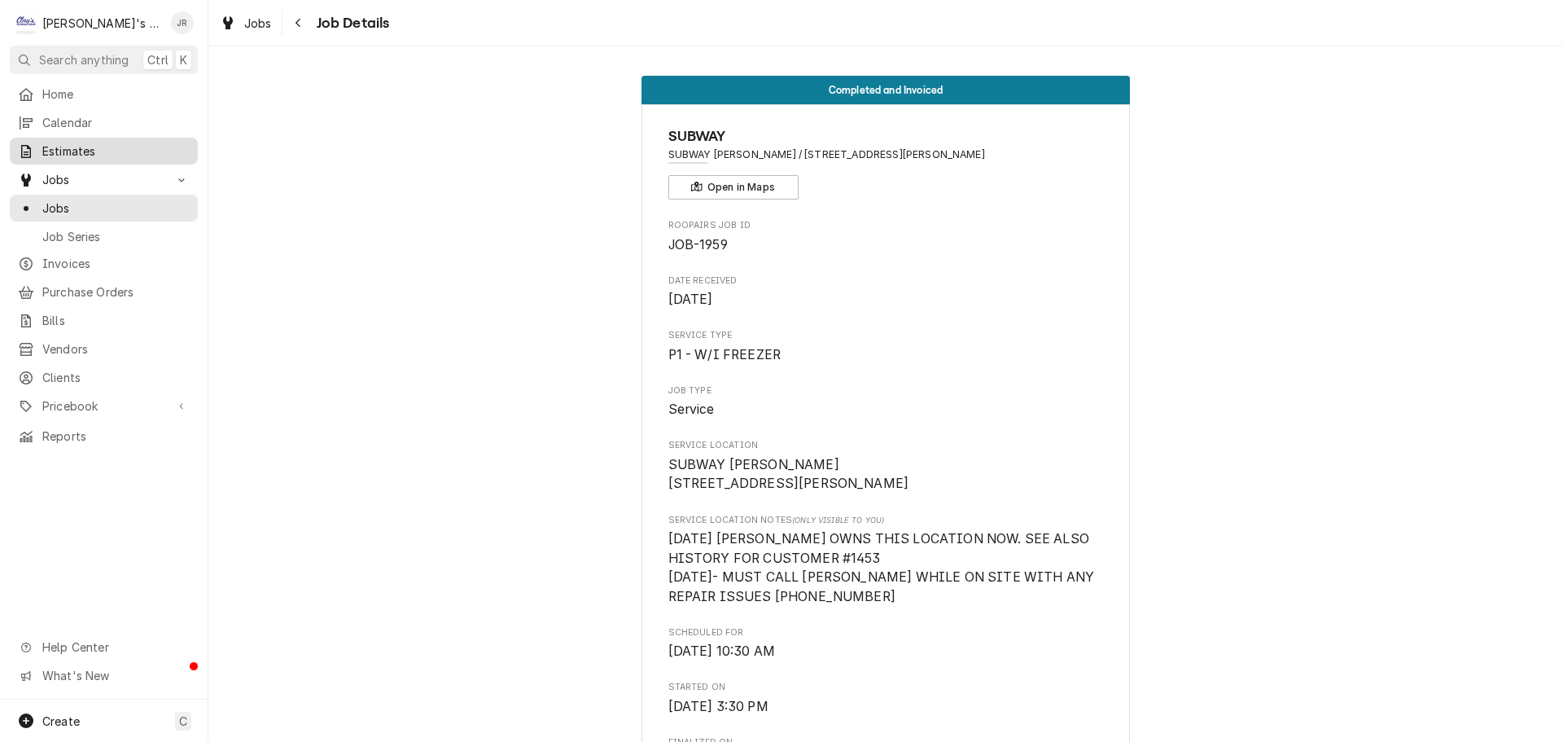
scroll to position [3079, 0]
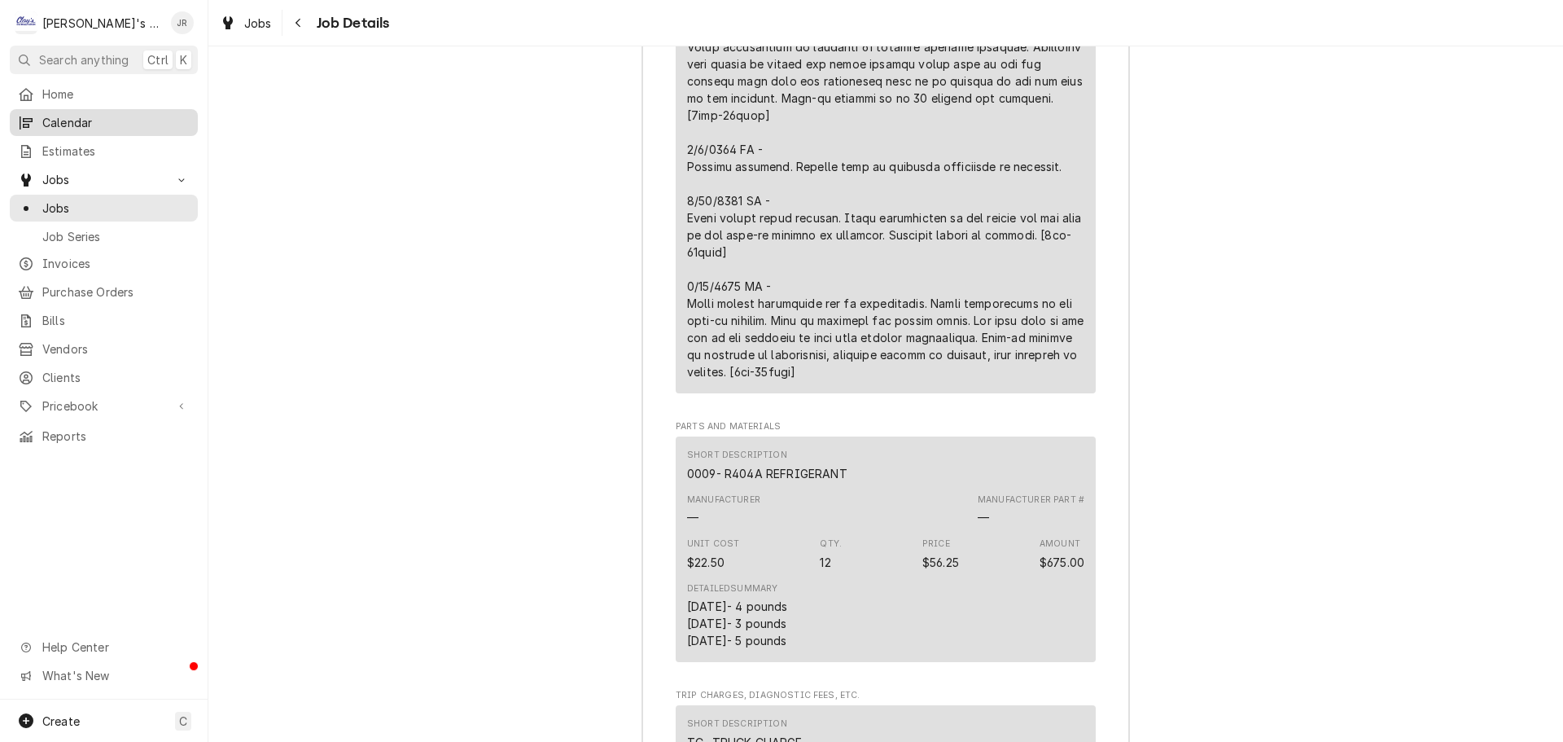
click at [115, 117] on span "Calendar" at bounding box center [115, 122] width 147 height 17
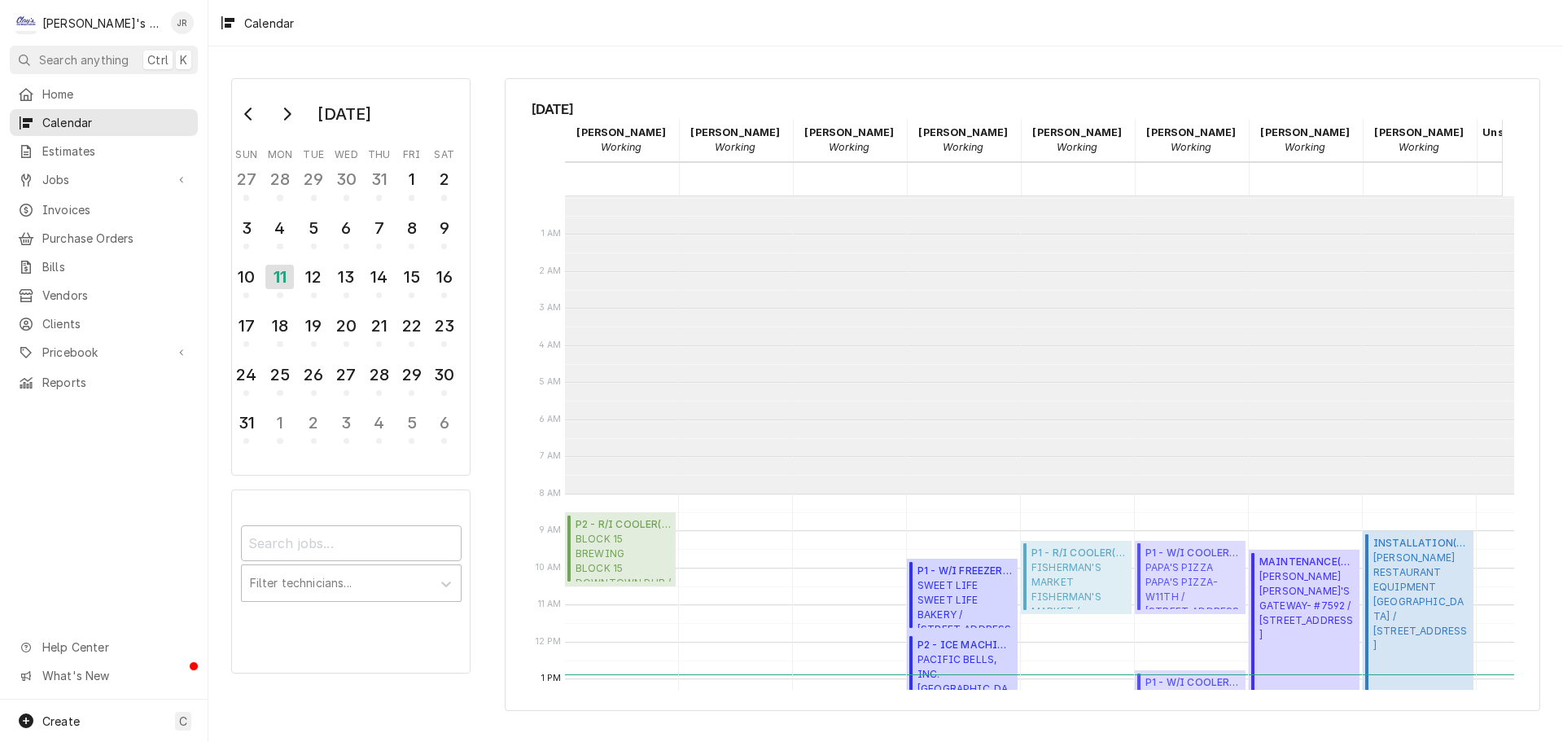
scroll to position [297, 0]
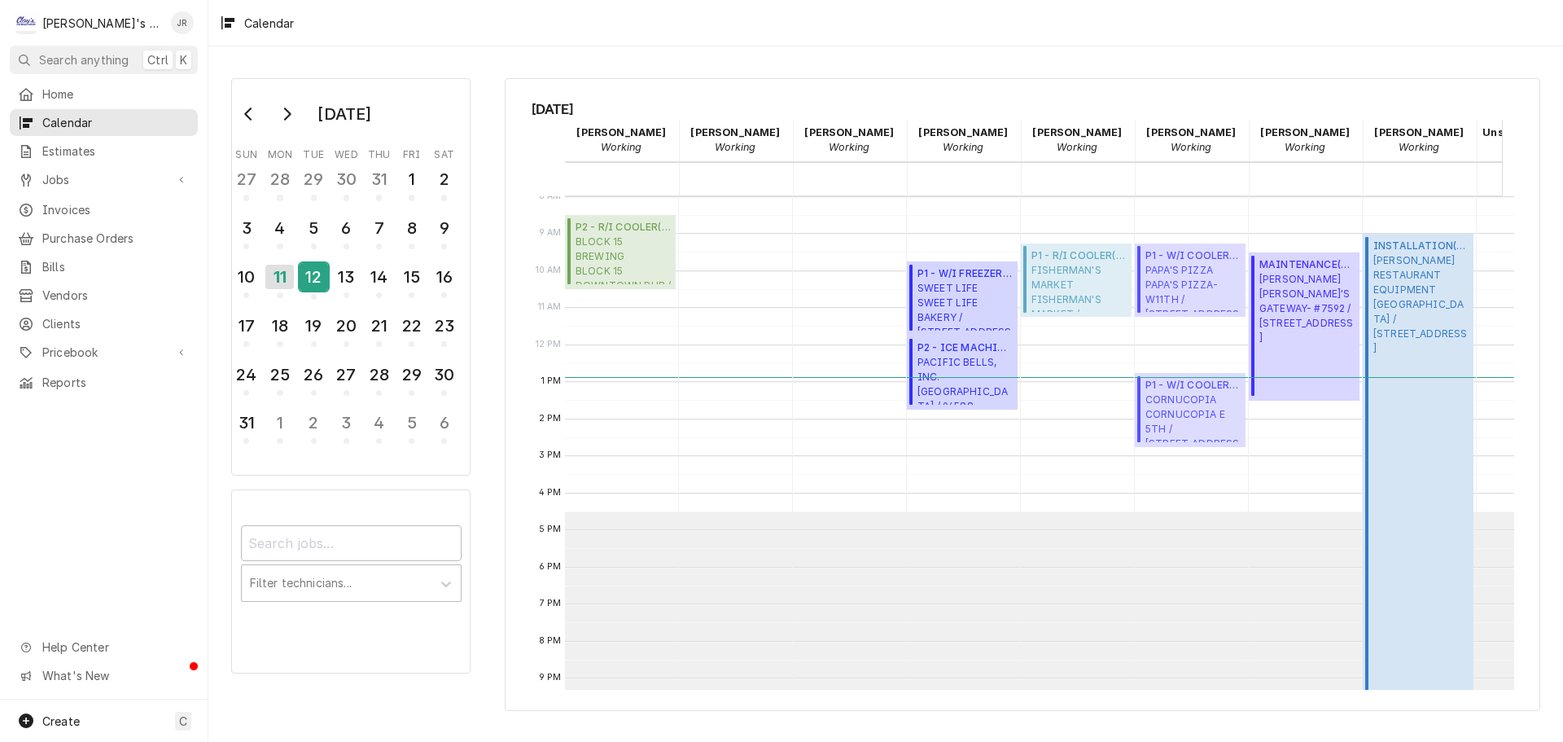
click at [307, 279] on div "12" at bounding box center [314, 277] width 28 height 28
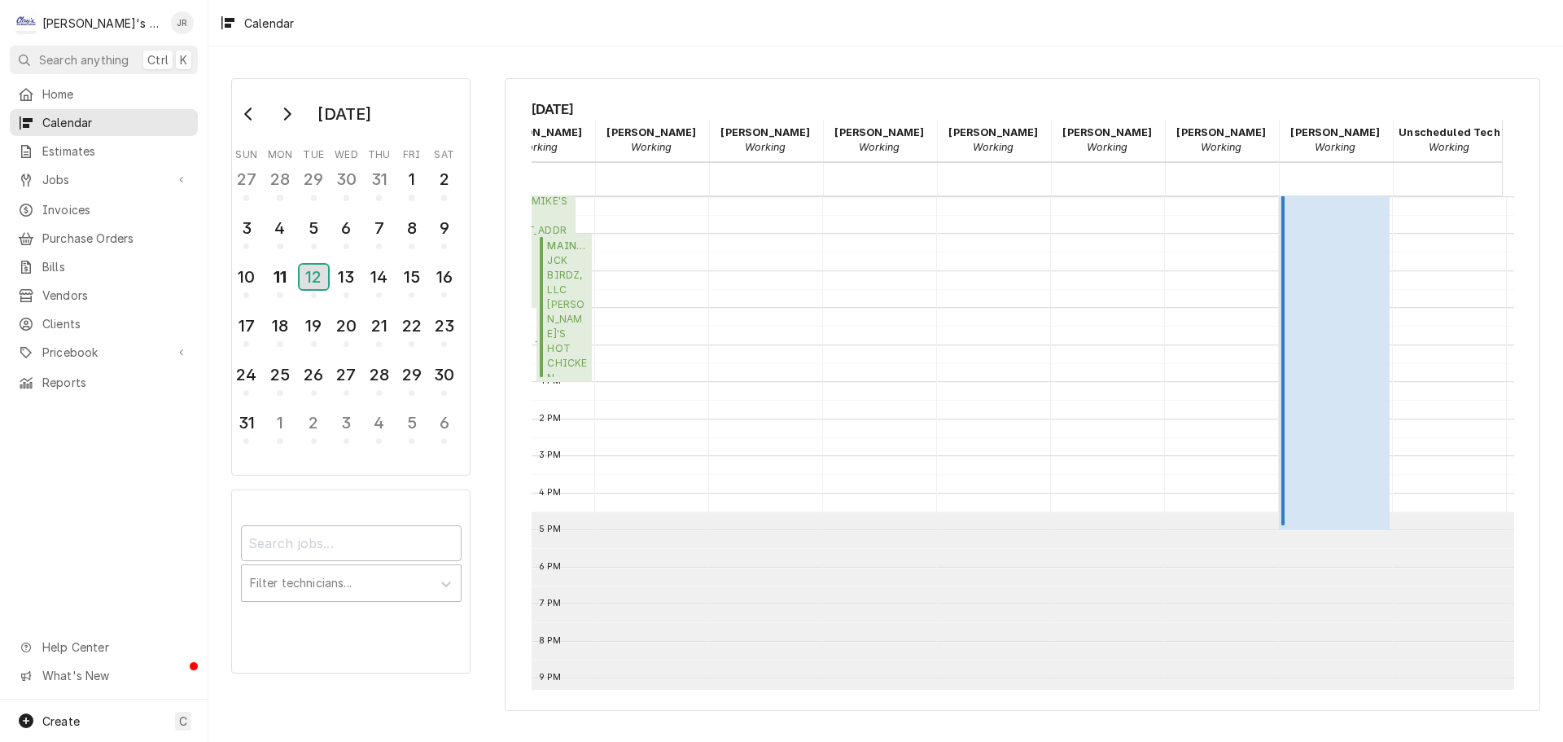
scroll to position [0, 0]
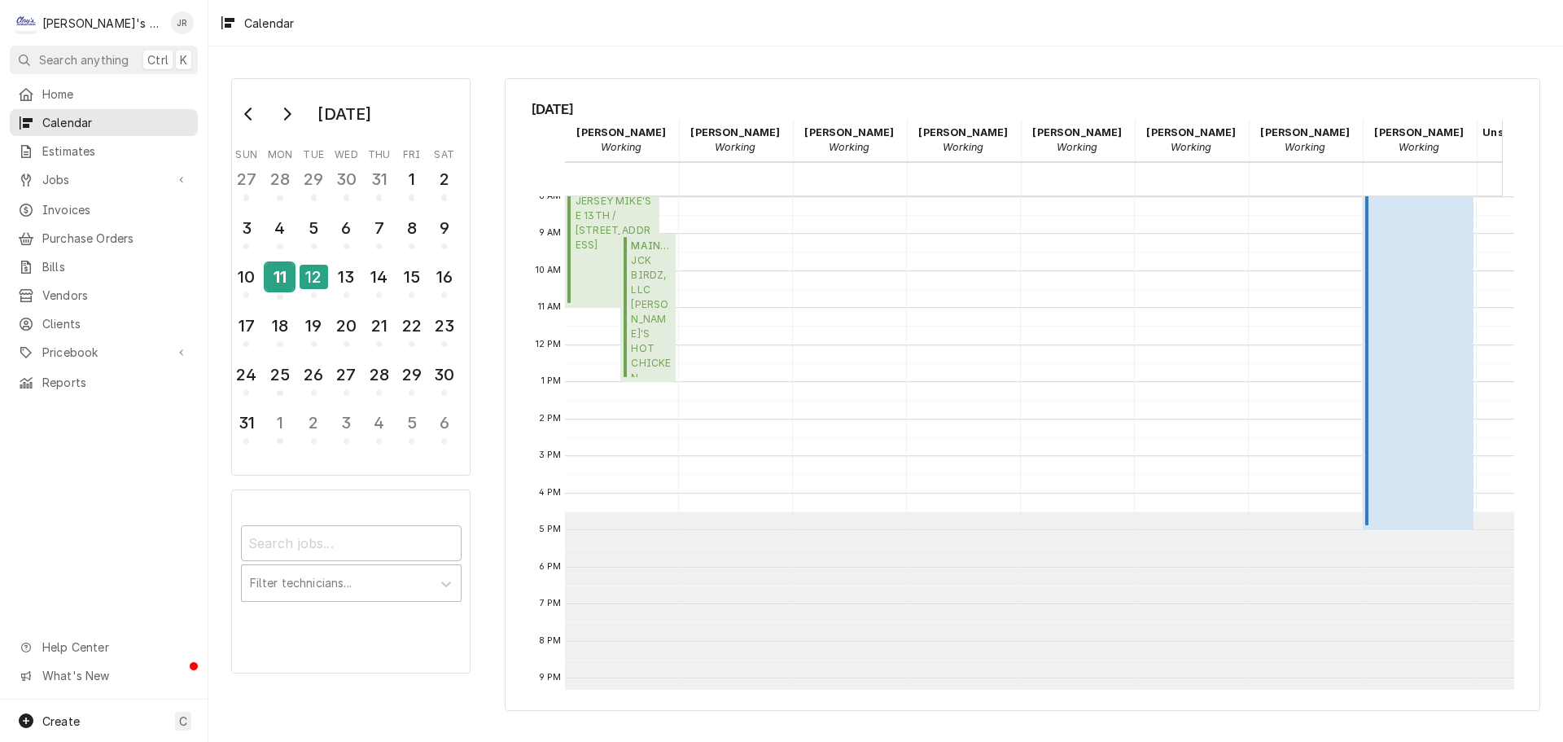
click at [280, 278] on div "11" at bounding box center [279, 277] width 28 height 28
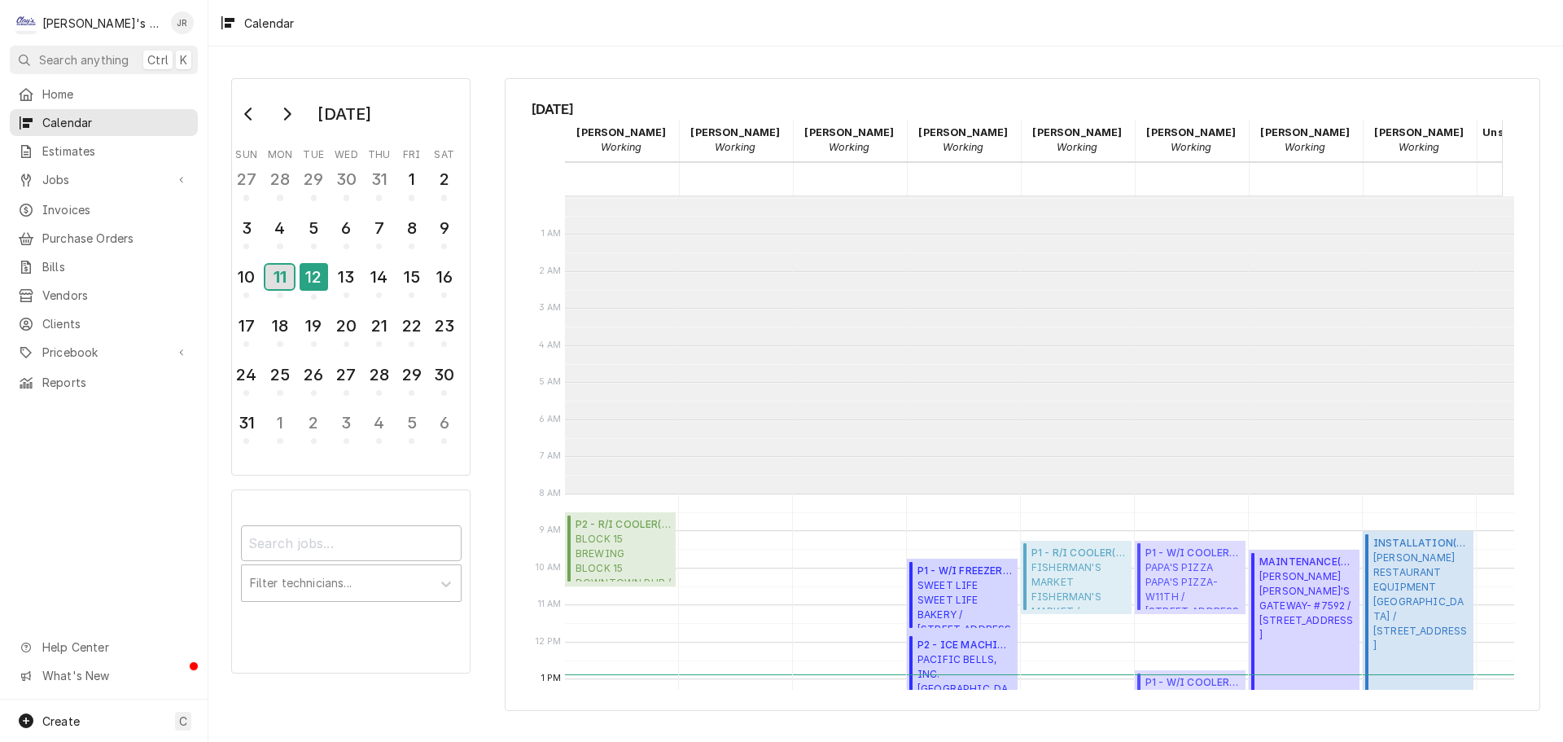
scroll to position [297, 0]
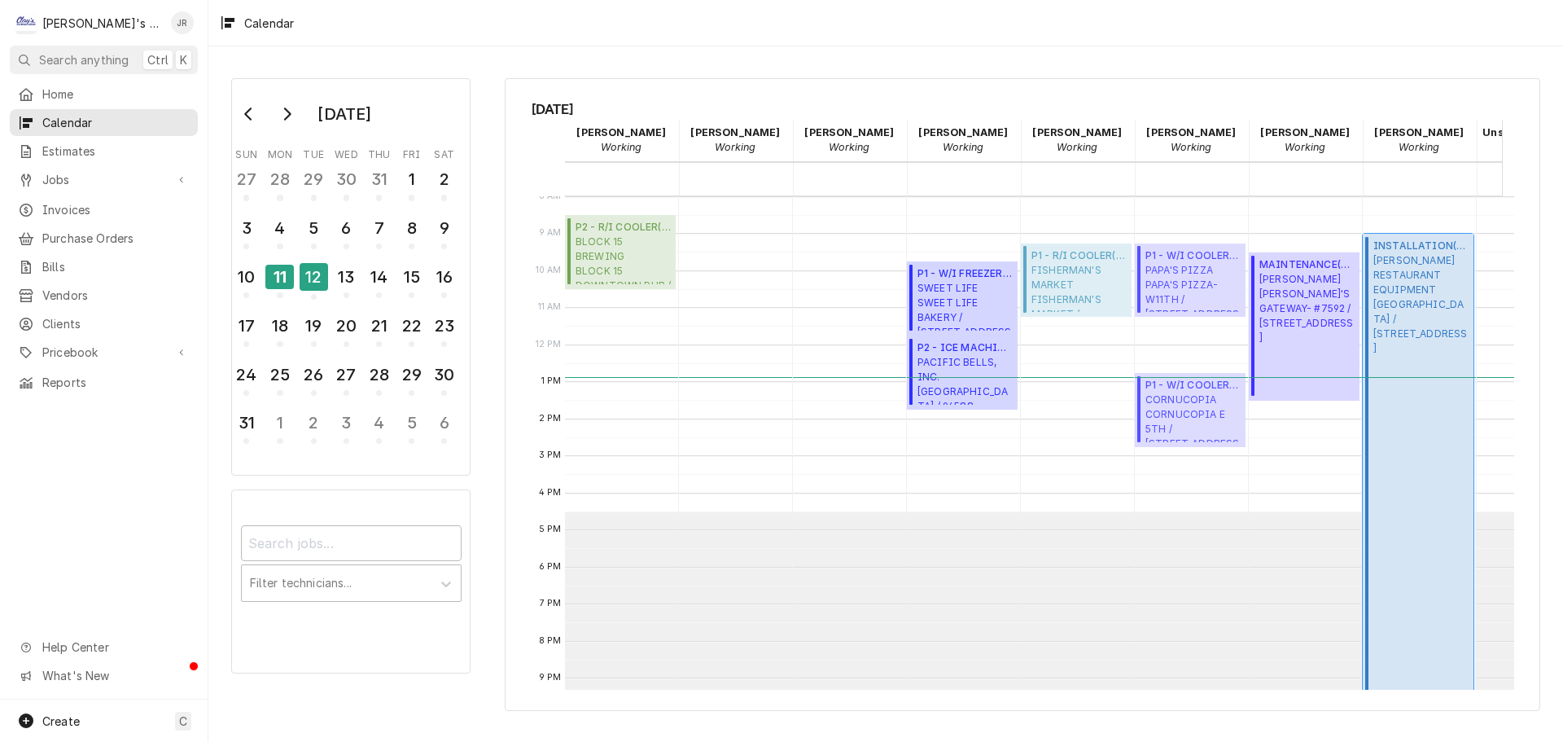
click at [1439, 335] on span "CURTIS RESTAURANT EQUIPMENT MORNINGSIDE ELEMENTARY / 3513 12TH STREET NE, SALEM…" at bounding box center [1421, 304] width 95 height 103
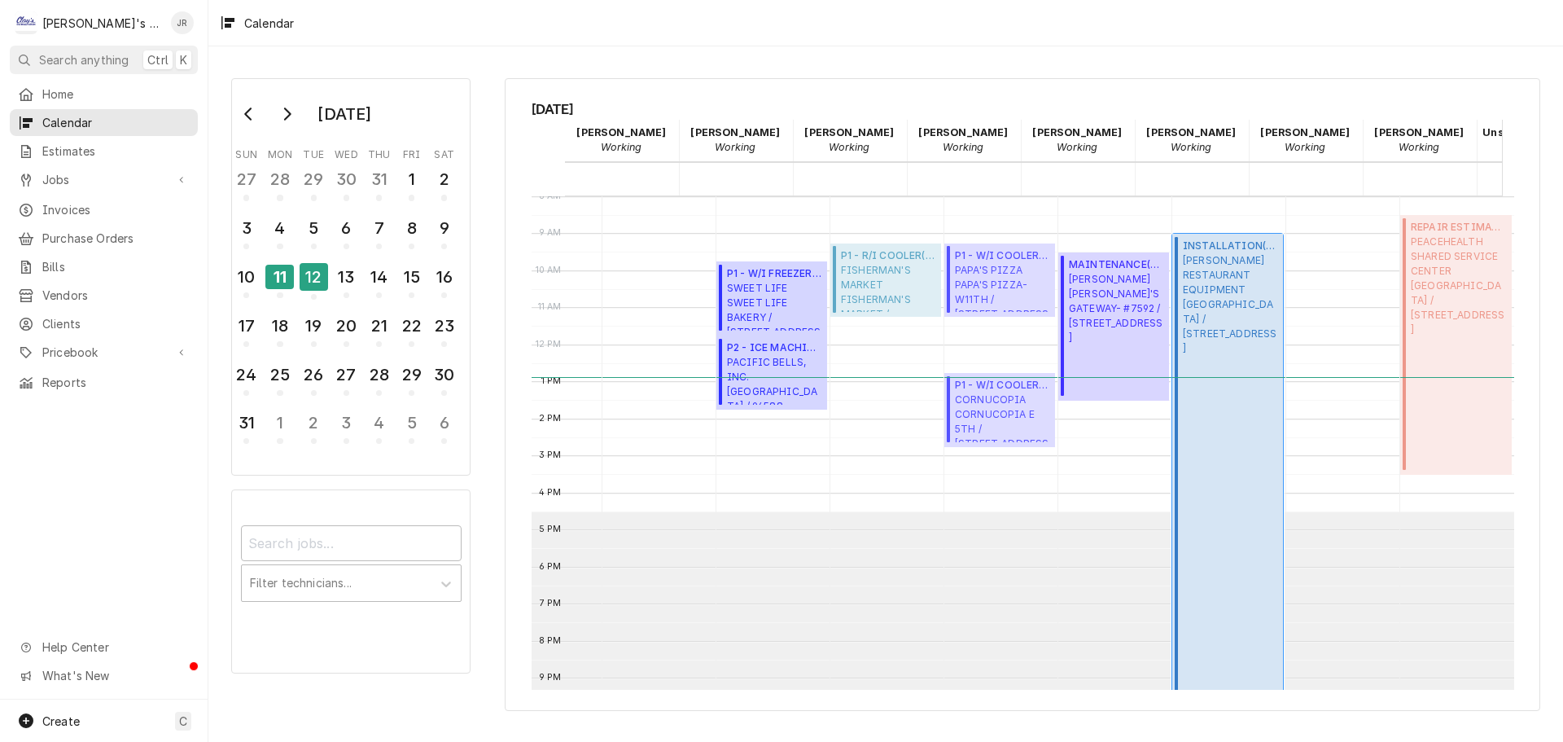
scroll to position [0, 203]
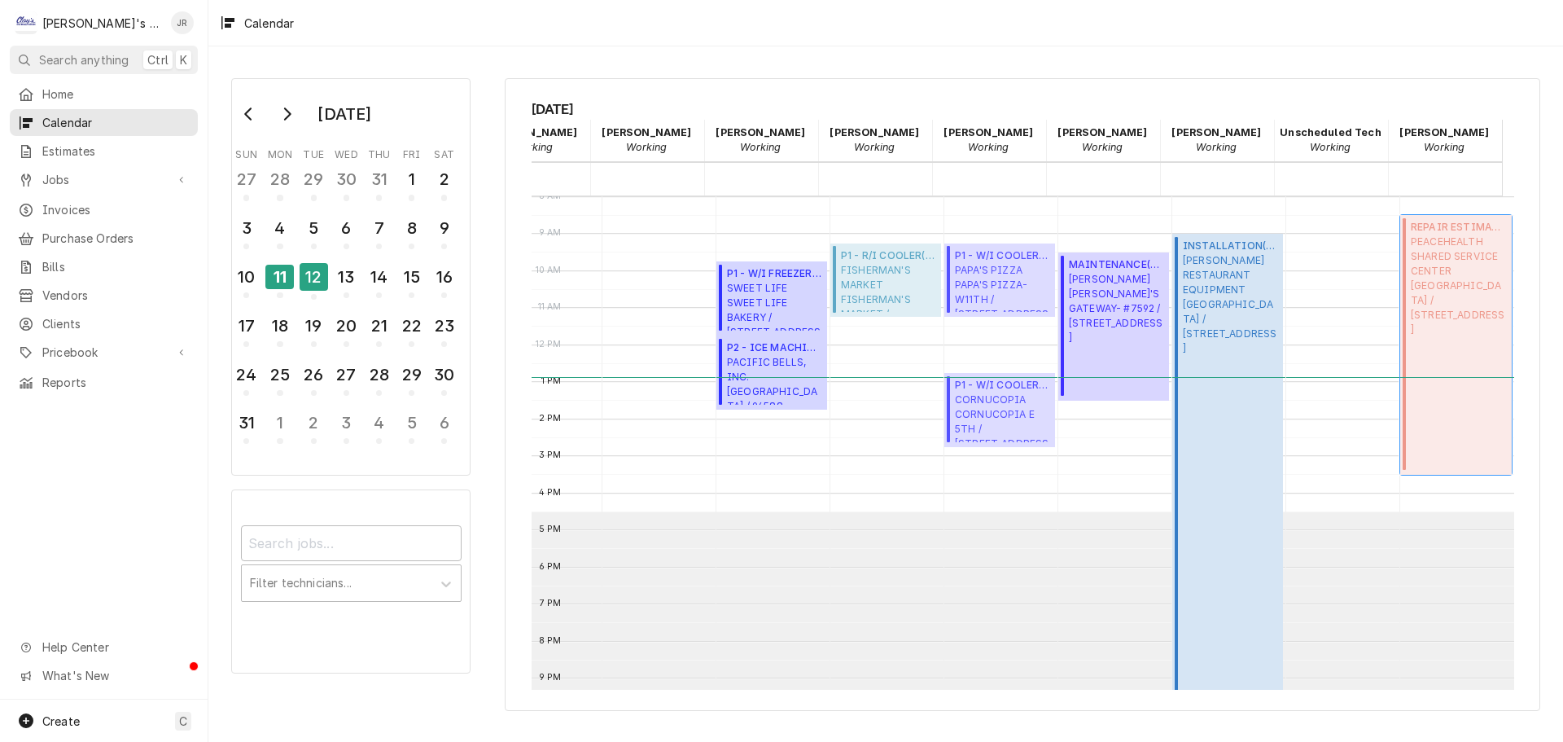
click at [1466, 322] on span "PEACEHEALTH SHARED SERVICE CENTER SACRED HEART MEDICAL CENTER / 3333 RIVERBEND …" at bounding box center [1459, 286] width 96 height 103
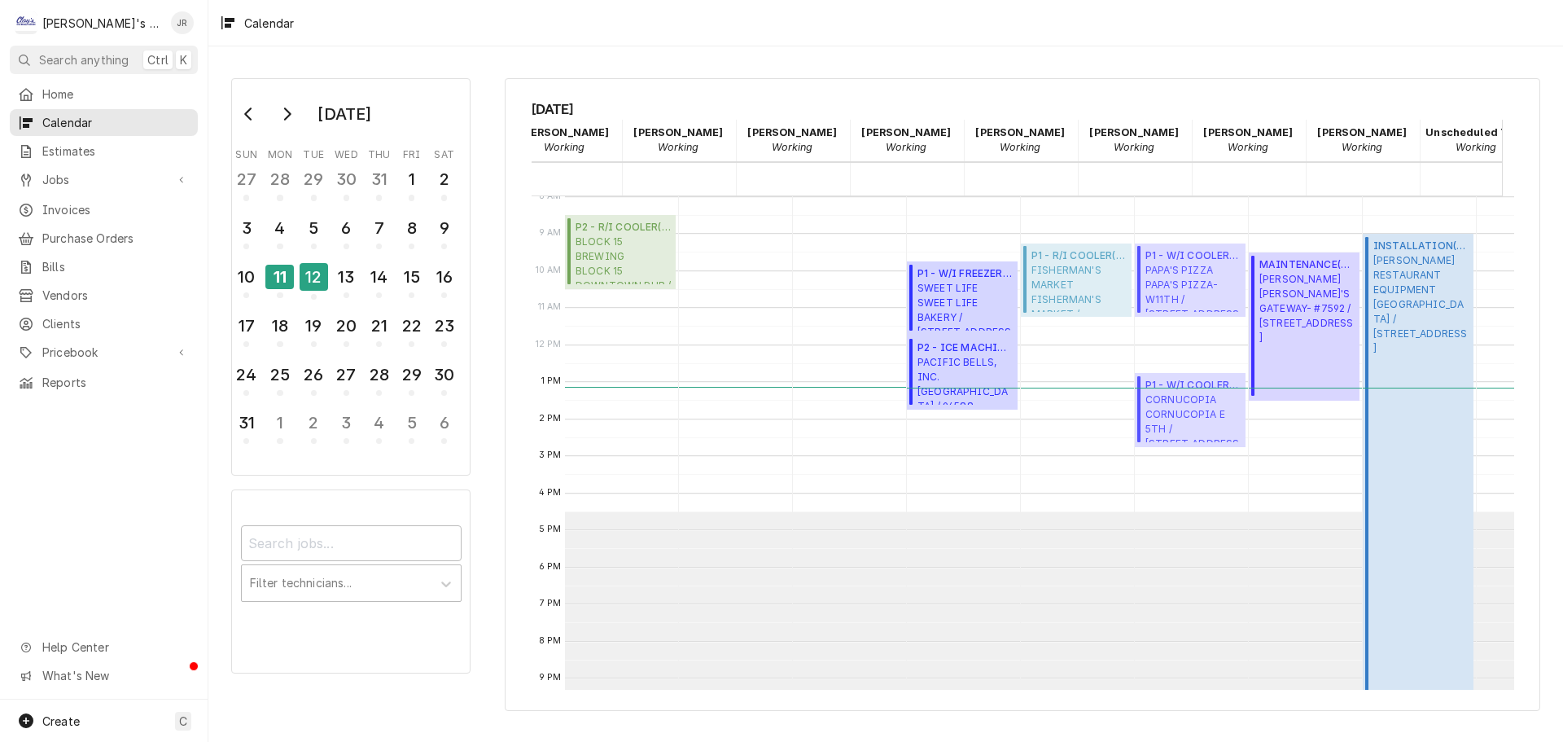
scroll to position [0, 0]
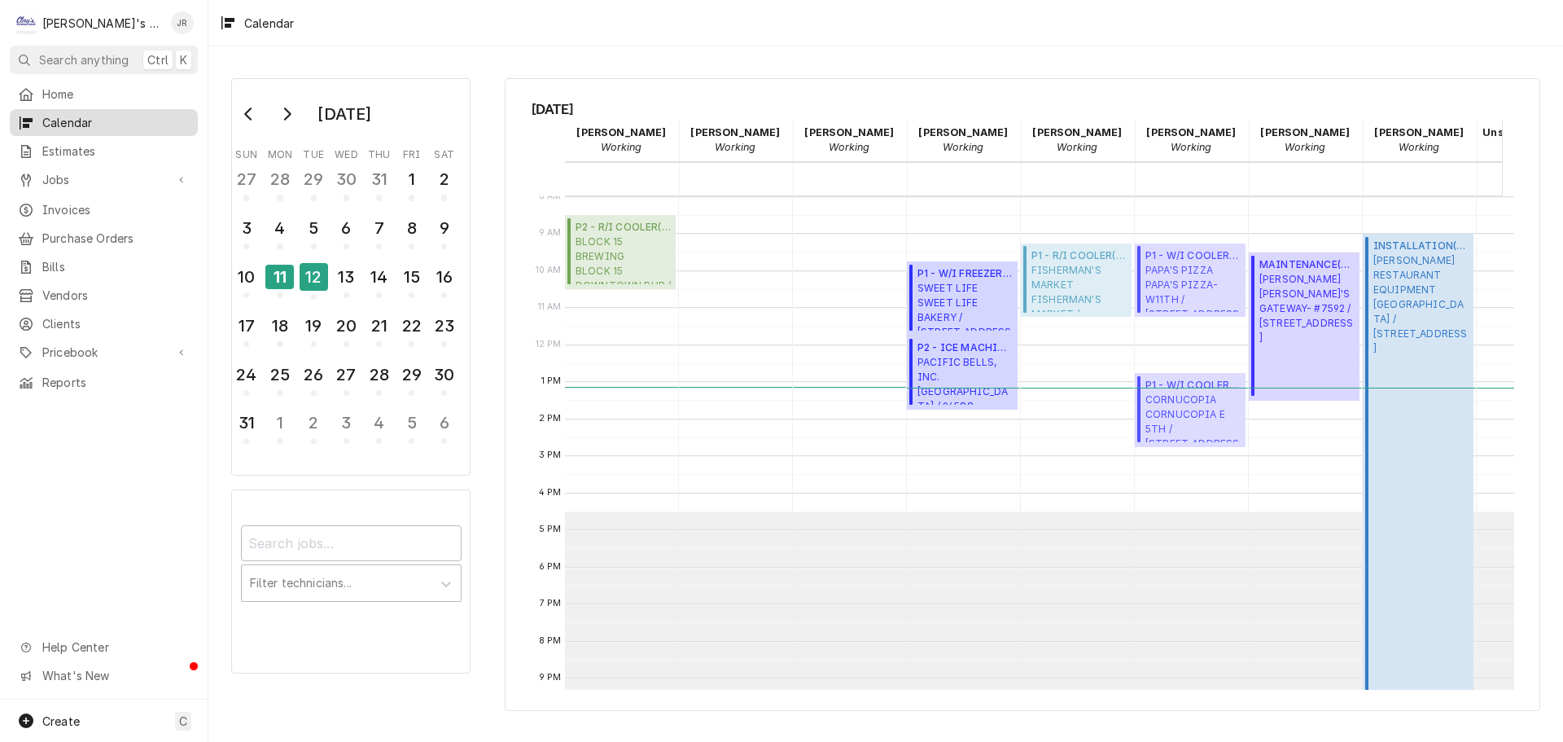
click at [119, 116] on span "Calendar" at bounding box center [115, 122] width 147 height 17
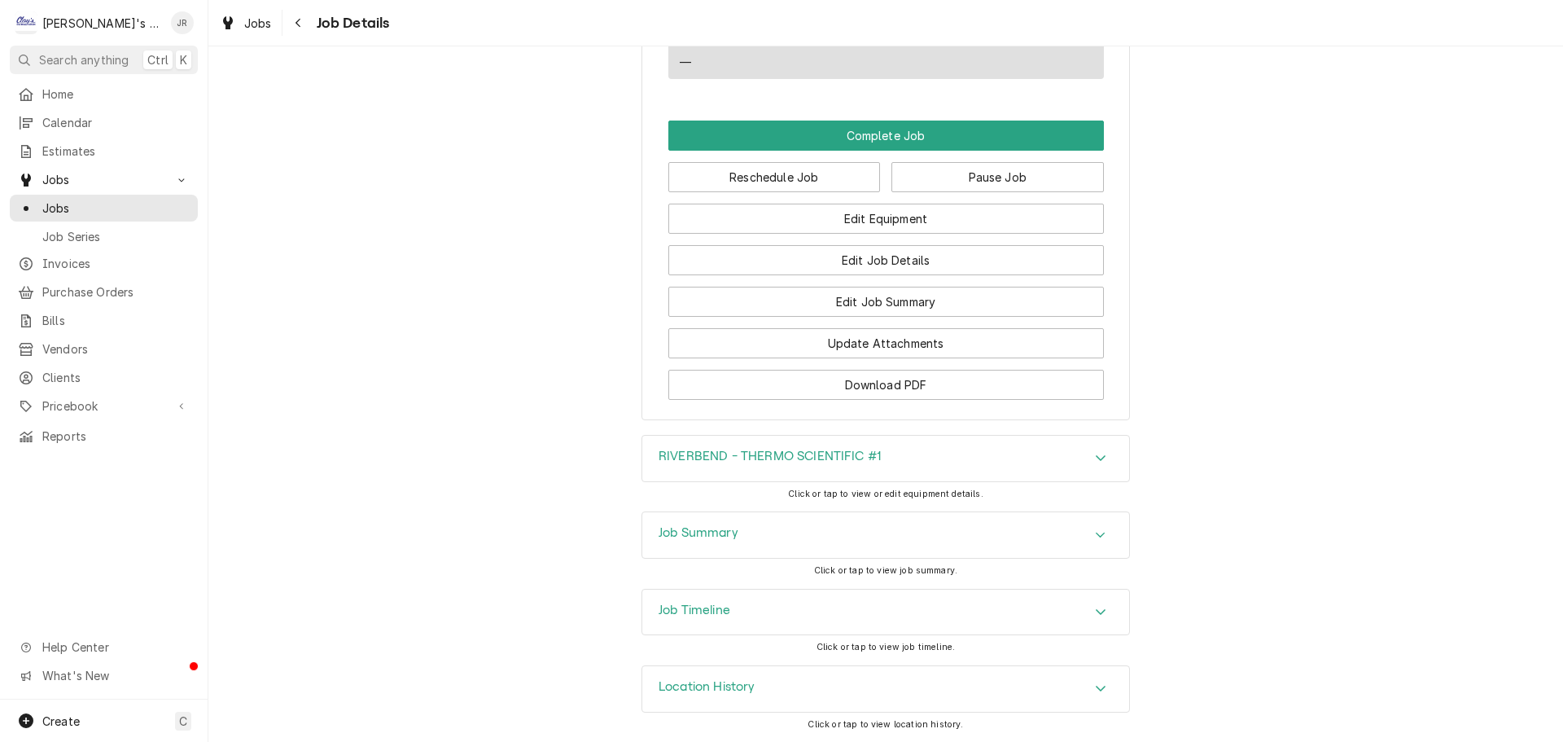
scroll to position [2479, 0]
click at [787, 451] on h3 "RIVERBEND - THERMO SCIENTIFIC #1" at bounding box center [770, 456] width 222 height 15
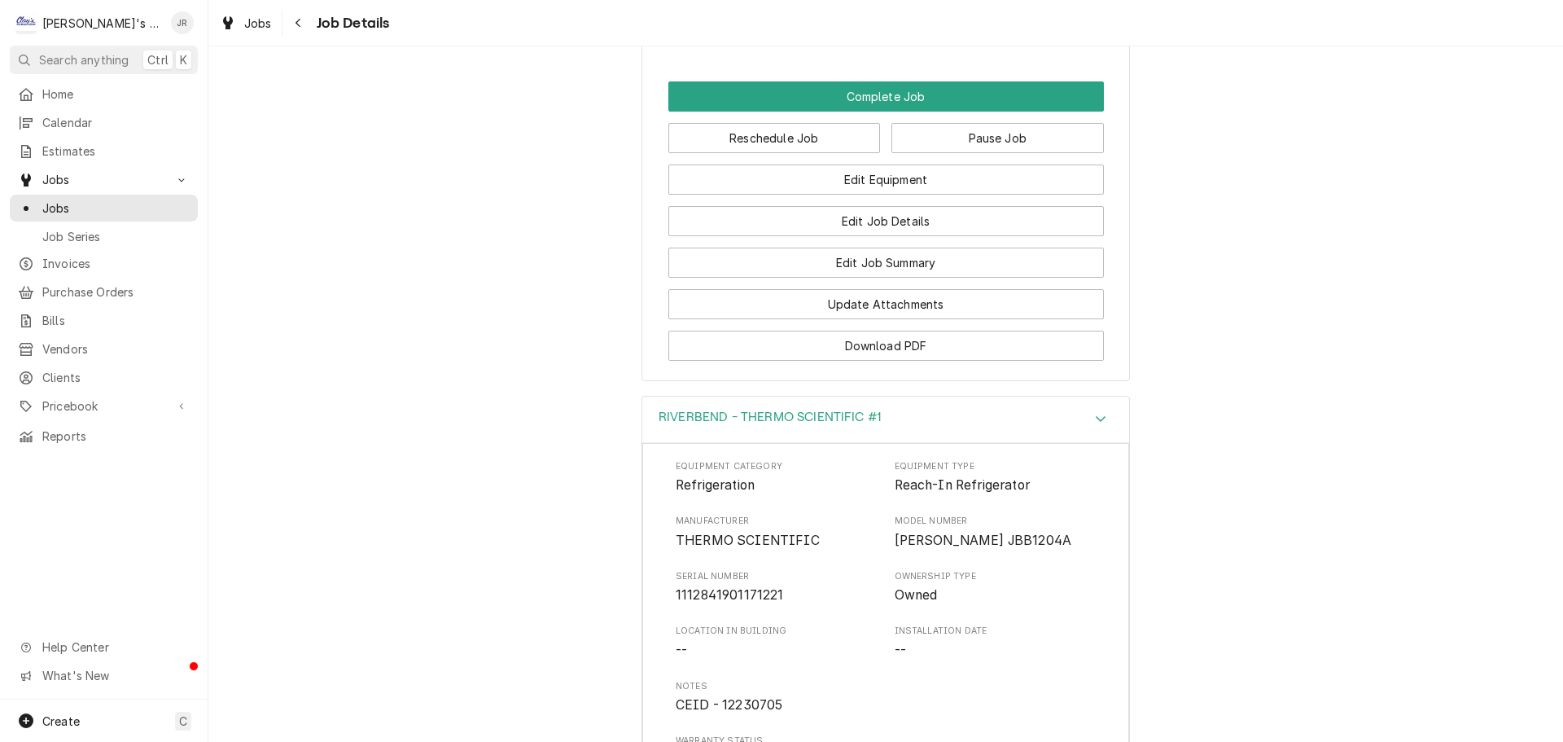
scroll to position [2642, 0]
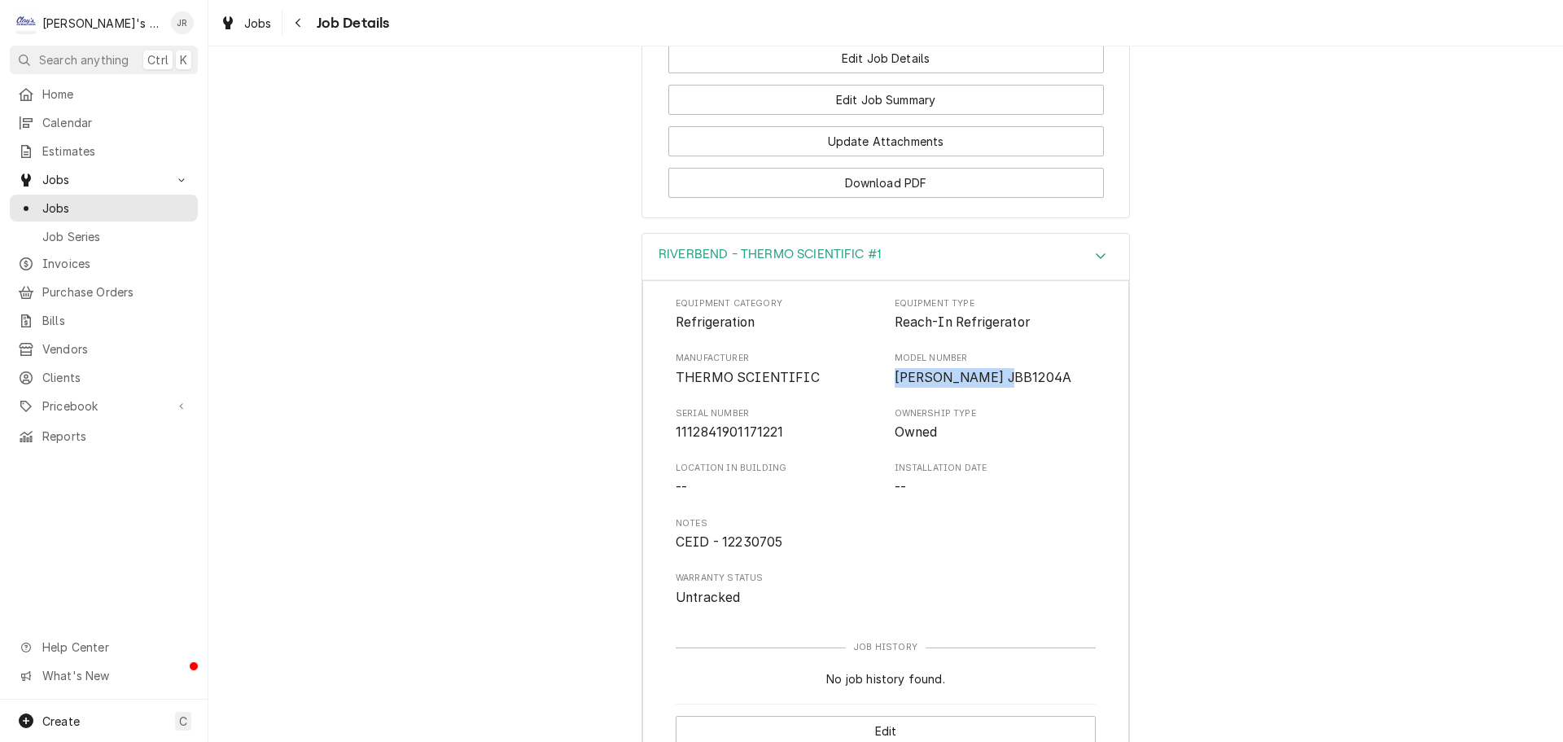
drag, startPoint x: 889, startPoint y: 419, endPoint x: 1032, endPoint y: 429, distance: 142.8
click at [1032, 429] on div "Equipment Category Refrigeration Equipment Type Reach-In Refrigerator Manufactu…" at bounding box center [886, 452] width 420 height 310
copy span "[PERSON_NAME] JBB1204A"
click at [475, 399] on div "RIVERBEND - THERMO SCIENTIFIC #1 Equipment Category Refrigeration Equipment Typ…" at bounding box center [885, 504] width 1355 height 543
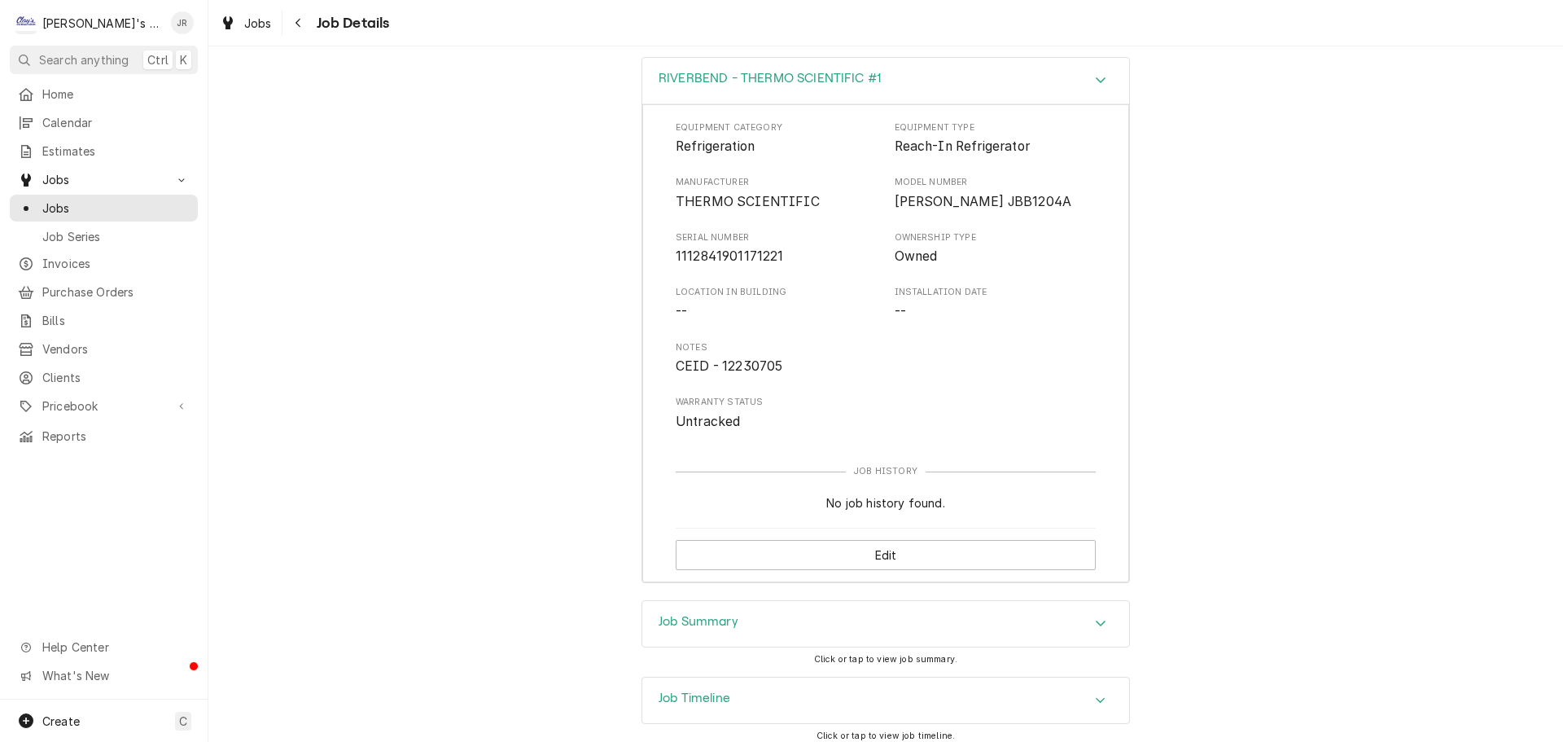
scroll to position [2946, 0]
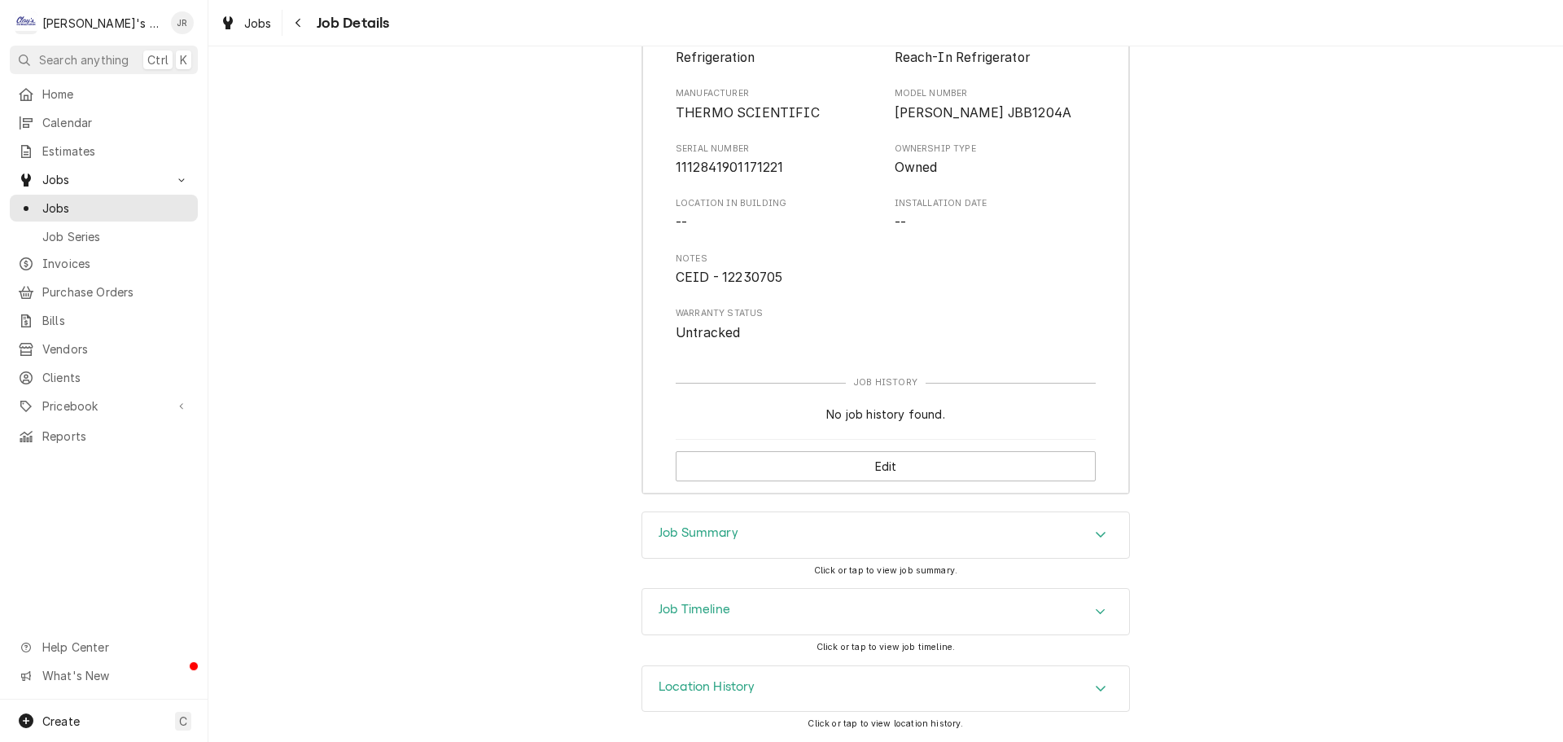
click at [736, 529] on div "Job Summary" at bounding box center [885, 535] width 487 height 46
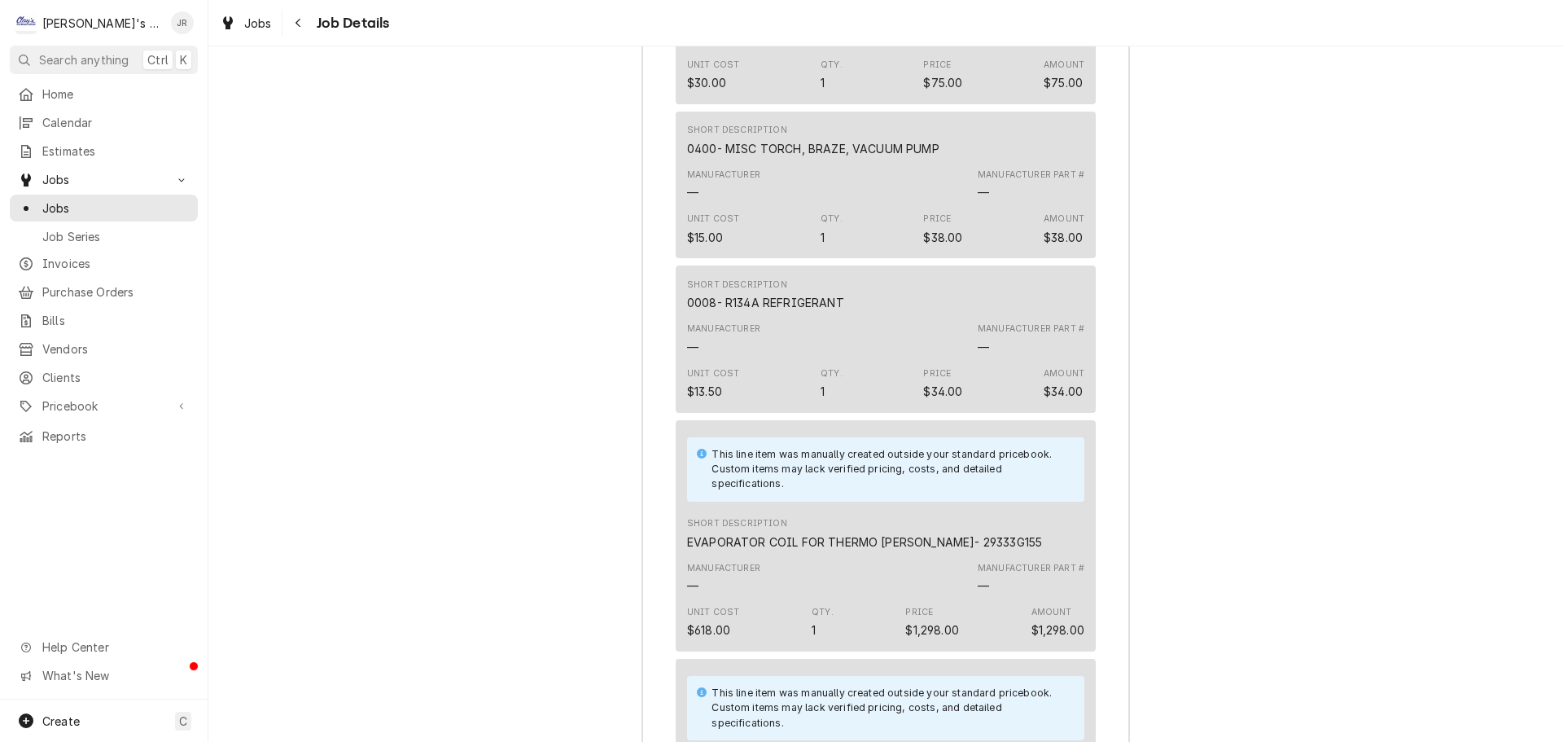
scroll to position [4004, 0]
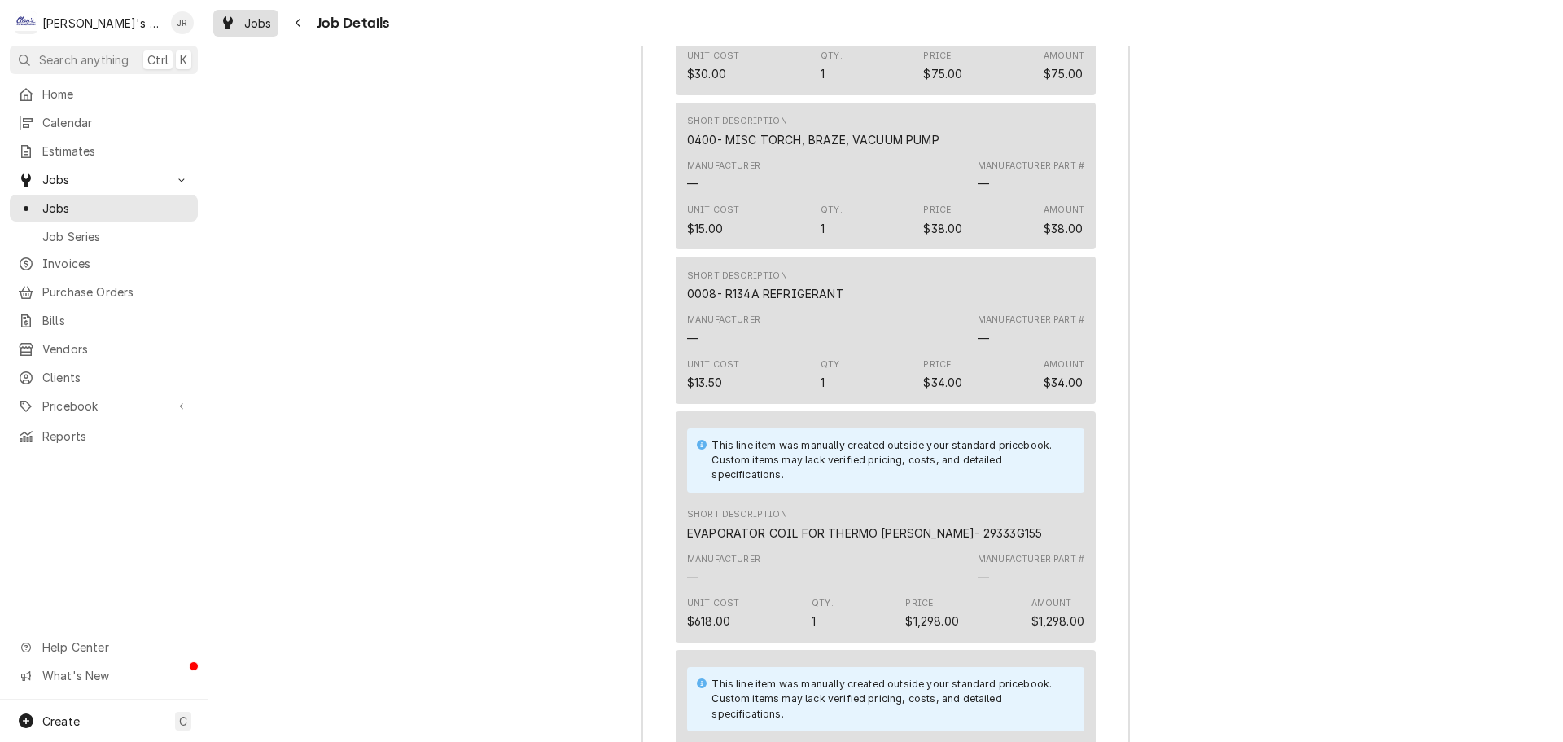
click at [223, 14] on div "Dynamic Content Wrapper" at bounding box center [228, 23] width 16 height 20
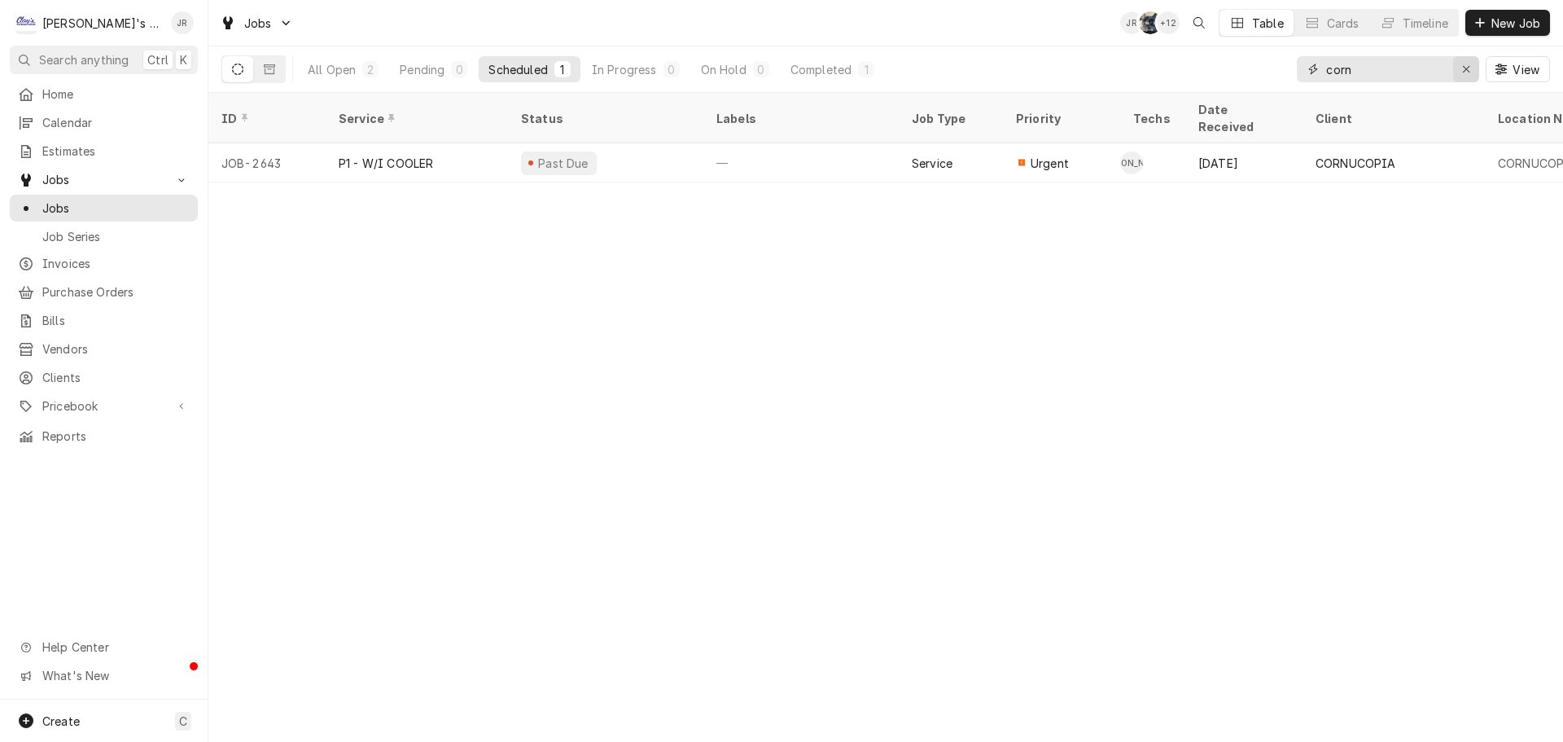
click at [1470, 69] on icon "Erase input" at bounding box center [1466, 69] width 9 height 11
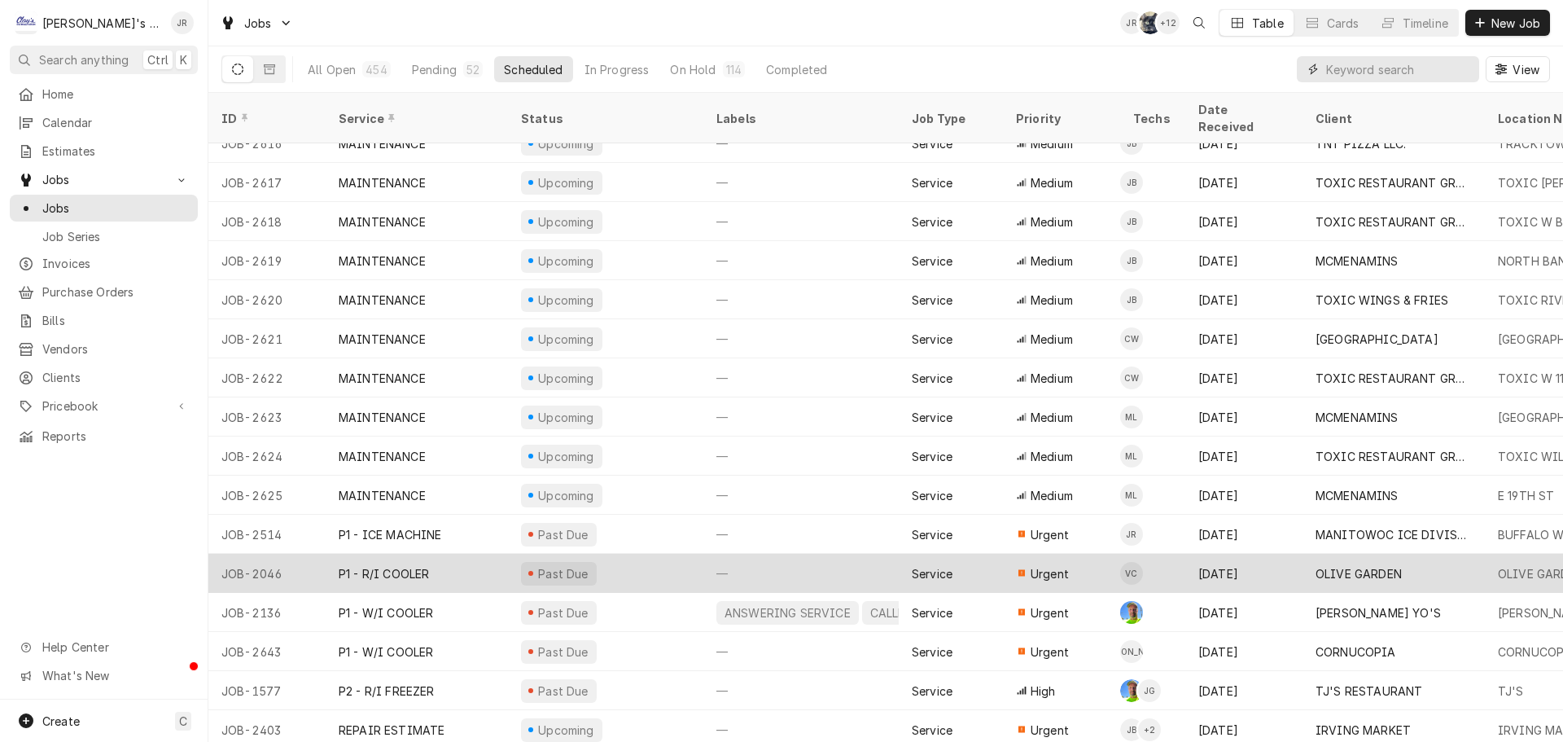
scroll to position [293, 0]
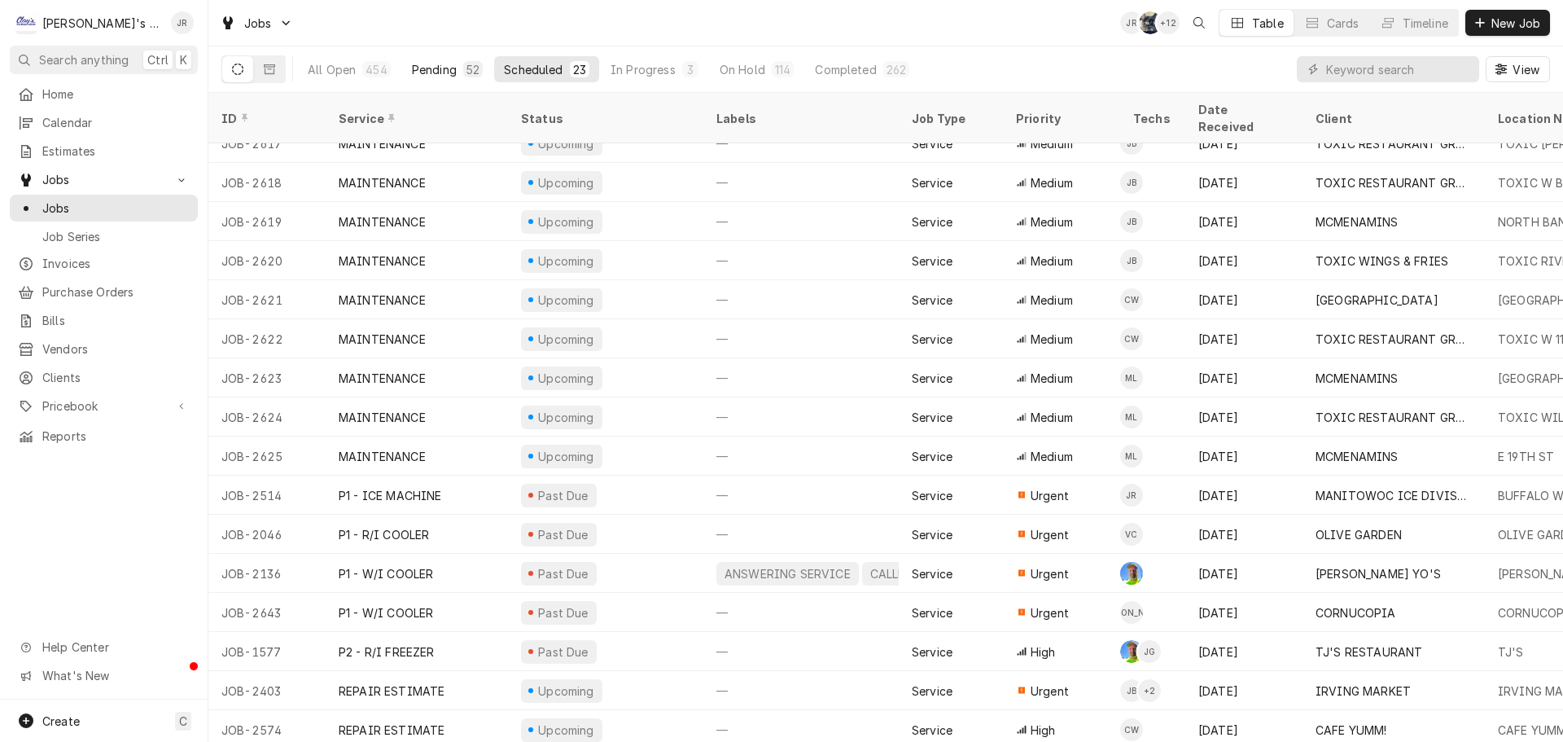
click at [421, 68] on div "Pending" at bounding box center [434, 69] width 45 height 17
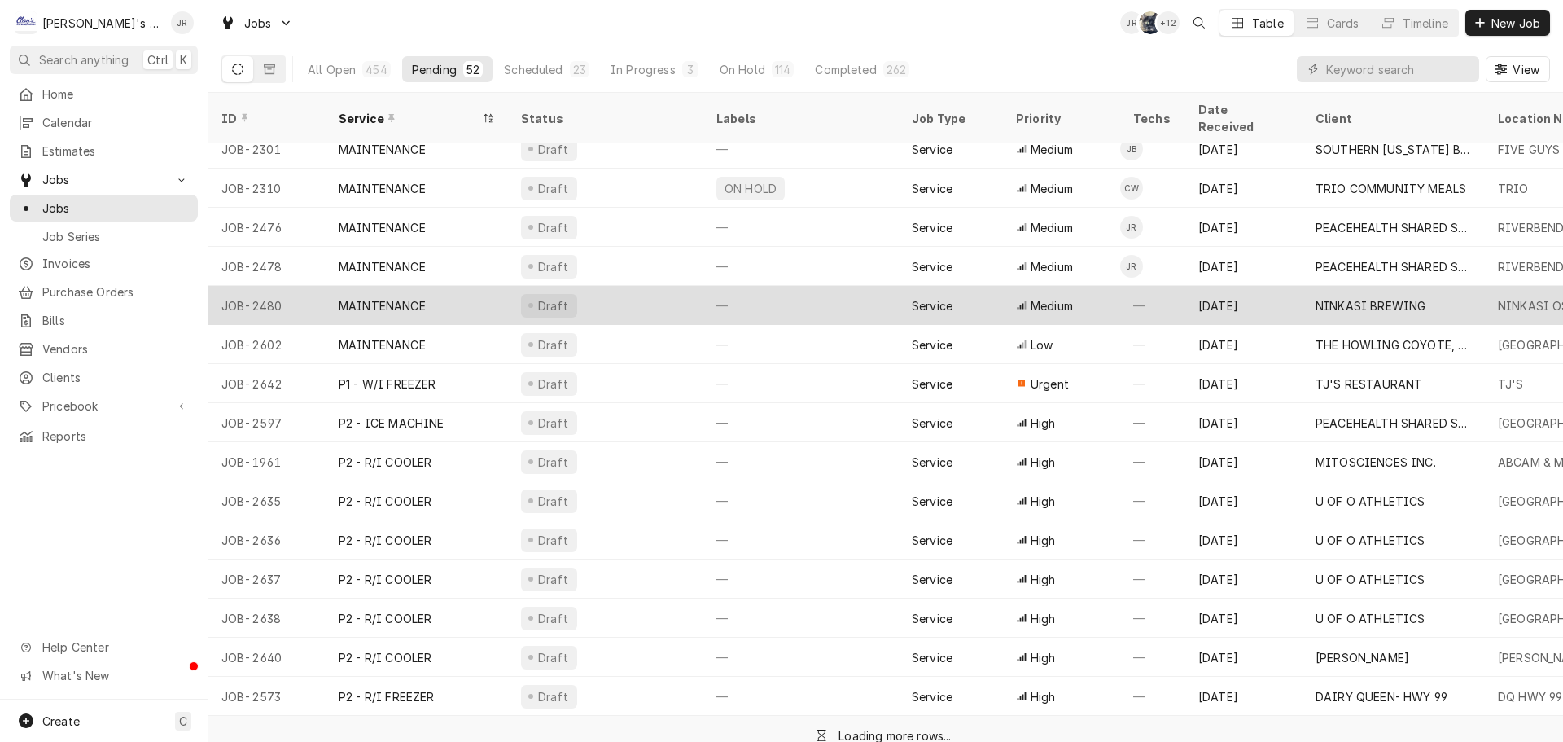
scroll to position [997, 0]
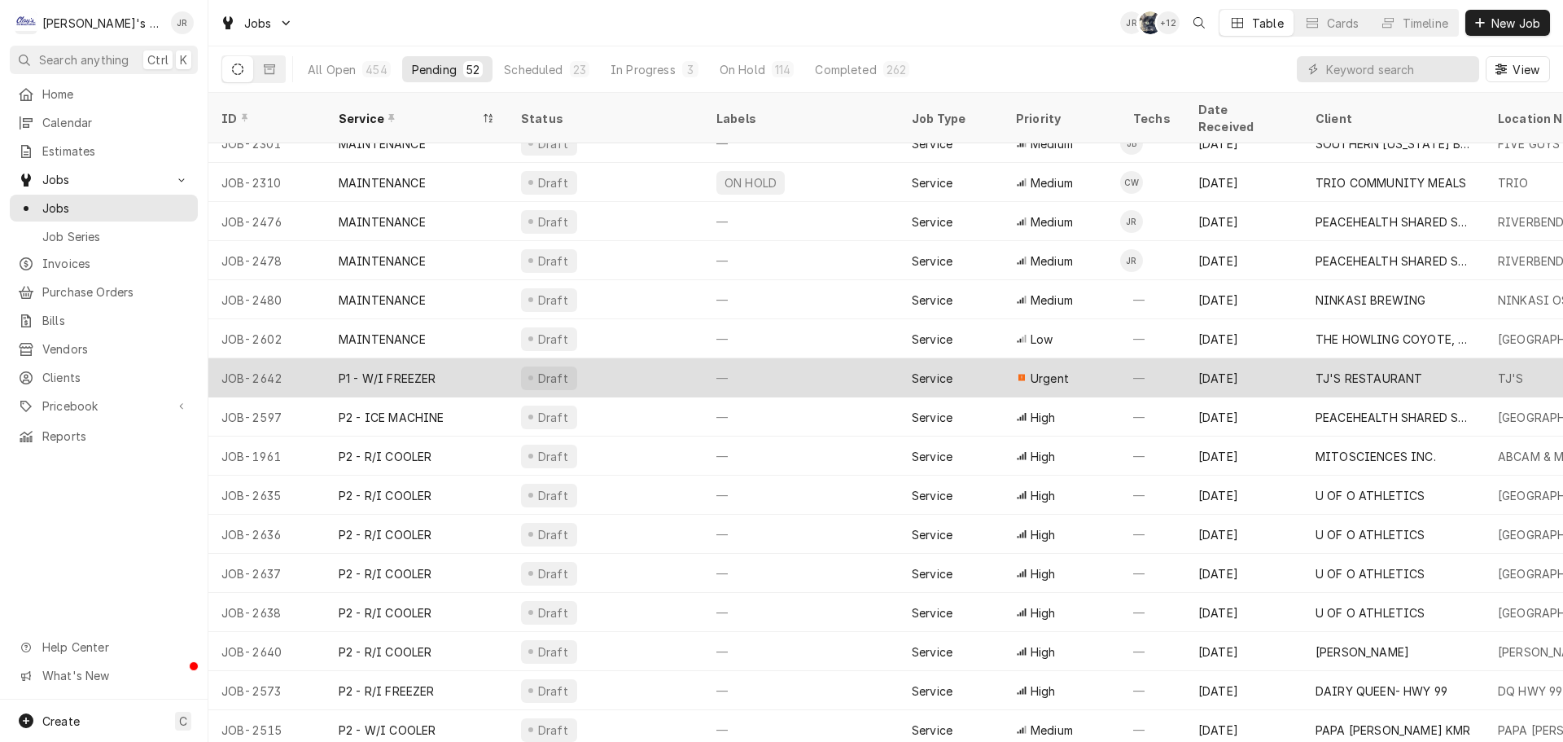
click at [632, 360] on div "Draft" at bounding box center [605, 377] width 195 height 39
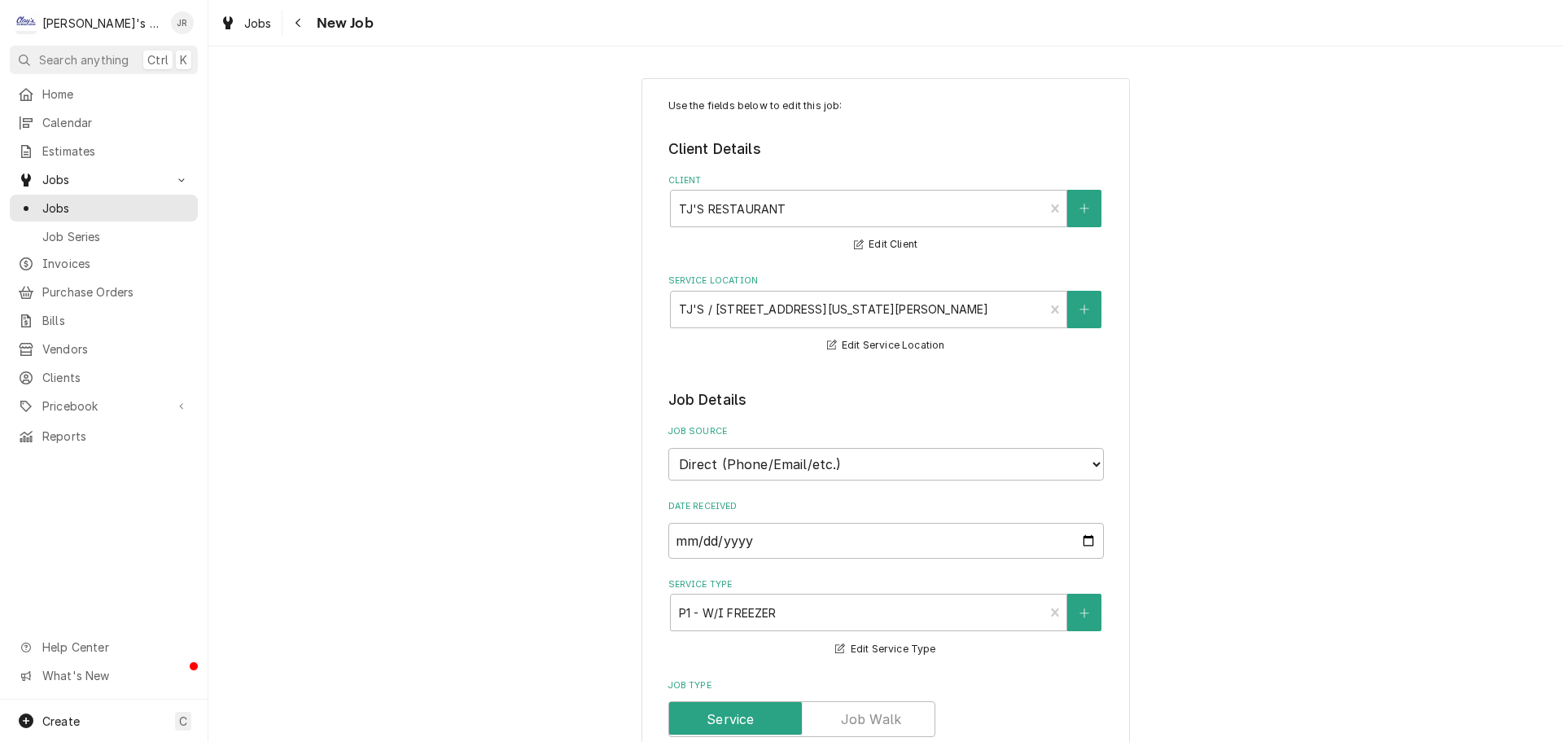
type textarea "x"
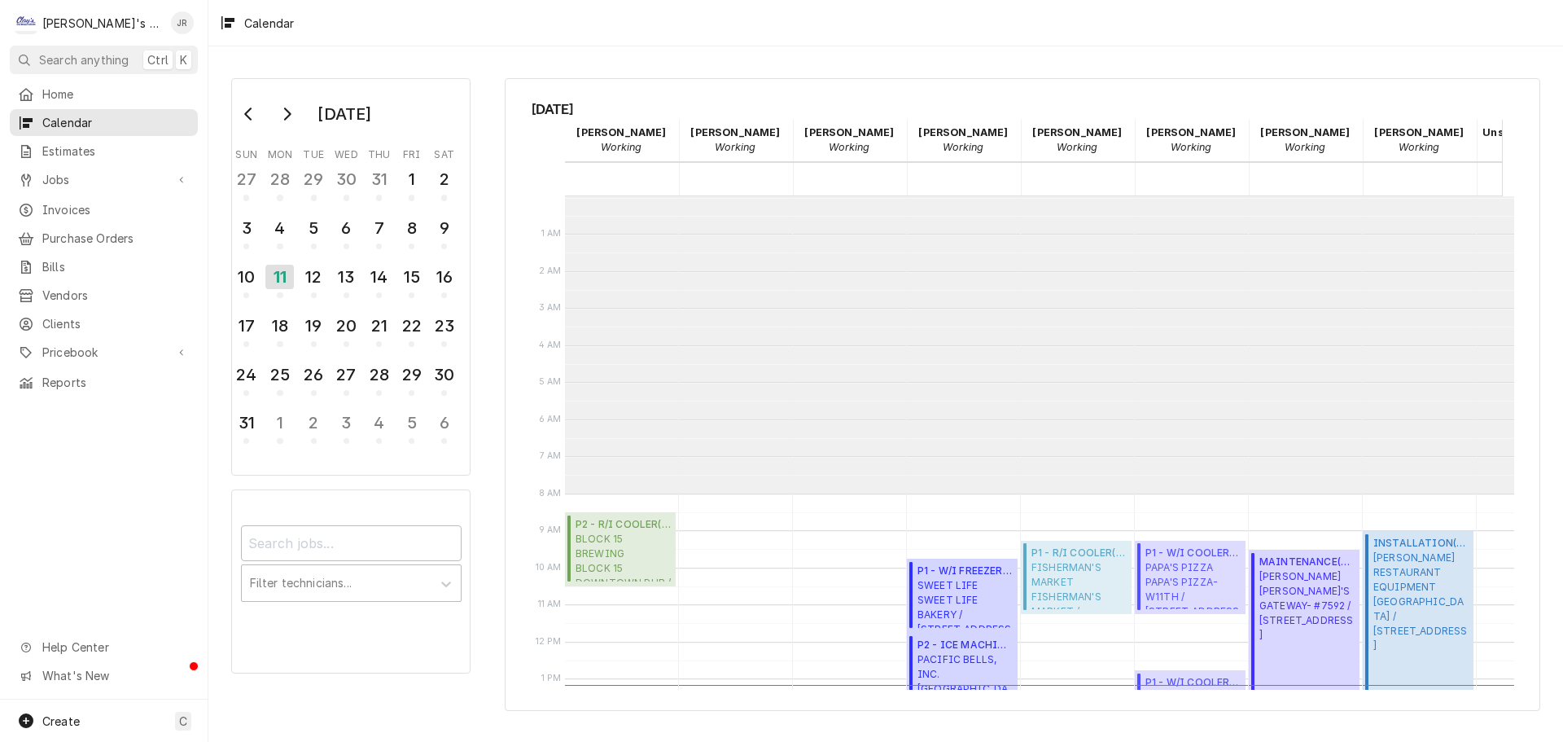
scroll to position [297, 0]
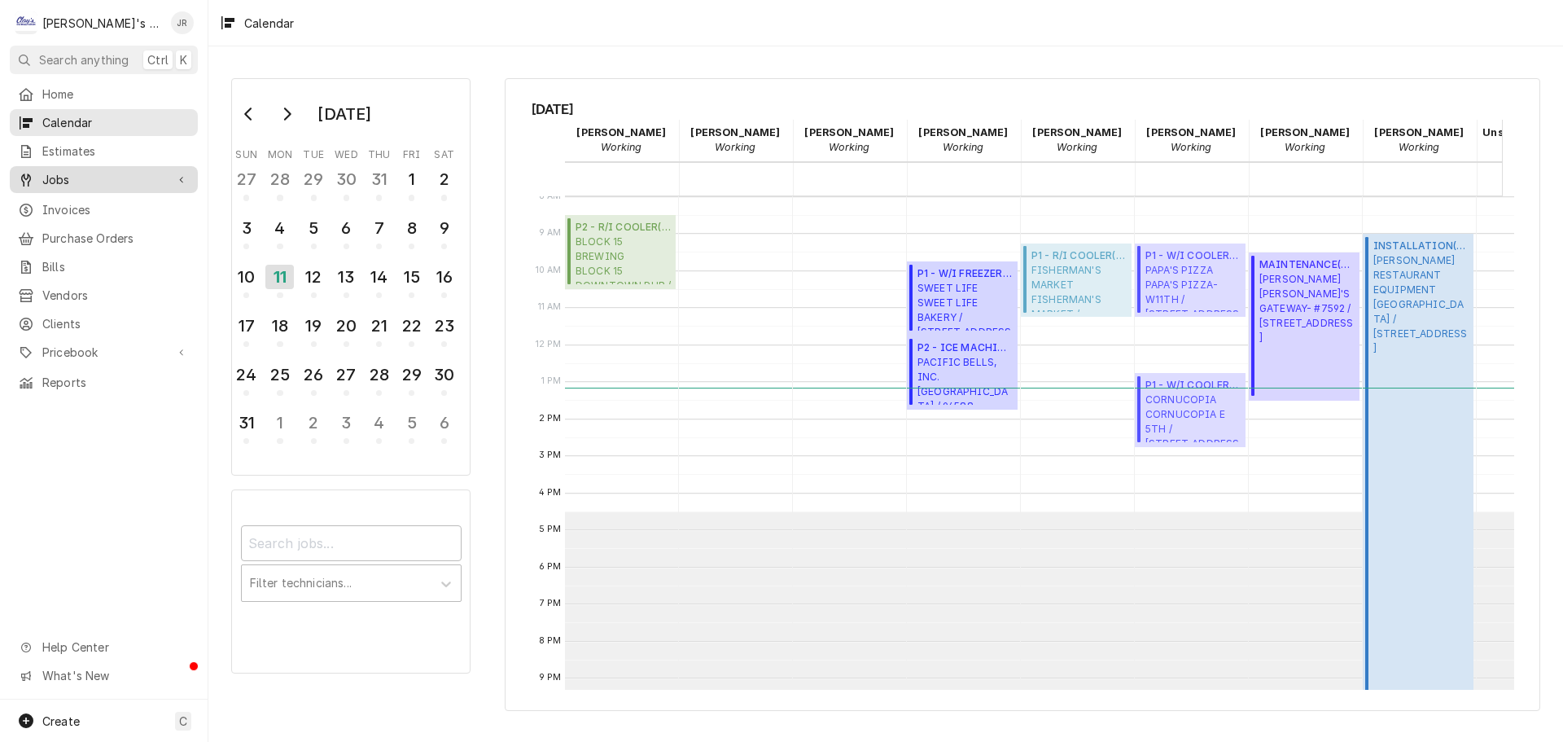
click at [142, 171] on span "Jobs" at bounding box center [103, 179] width 123 height 17
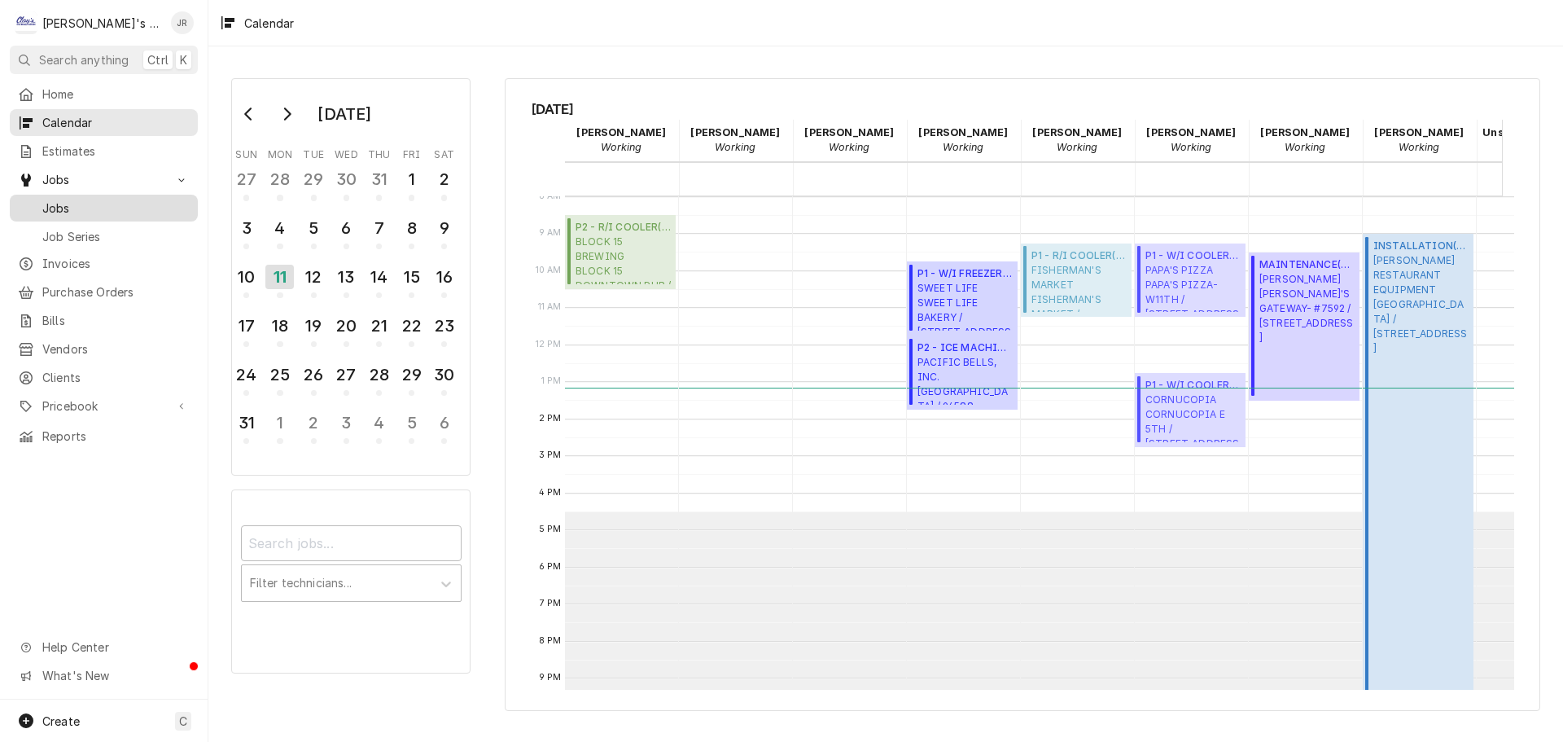
click at [129, 199] on span "Jobs" at bounding box center [115, 207] width 147 height 17
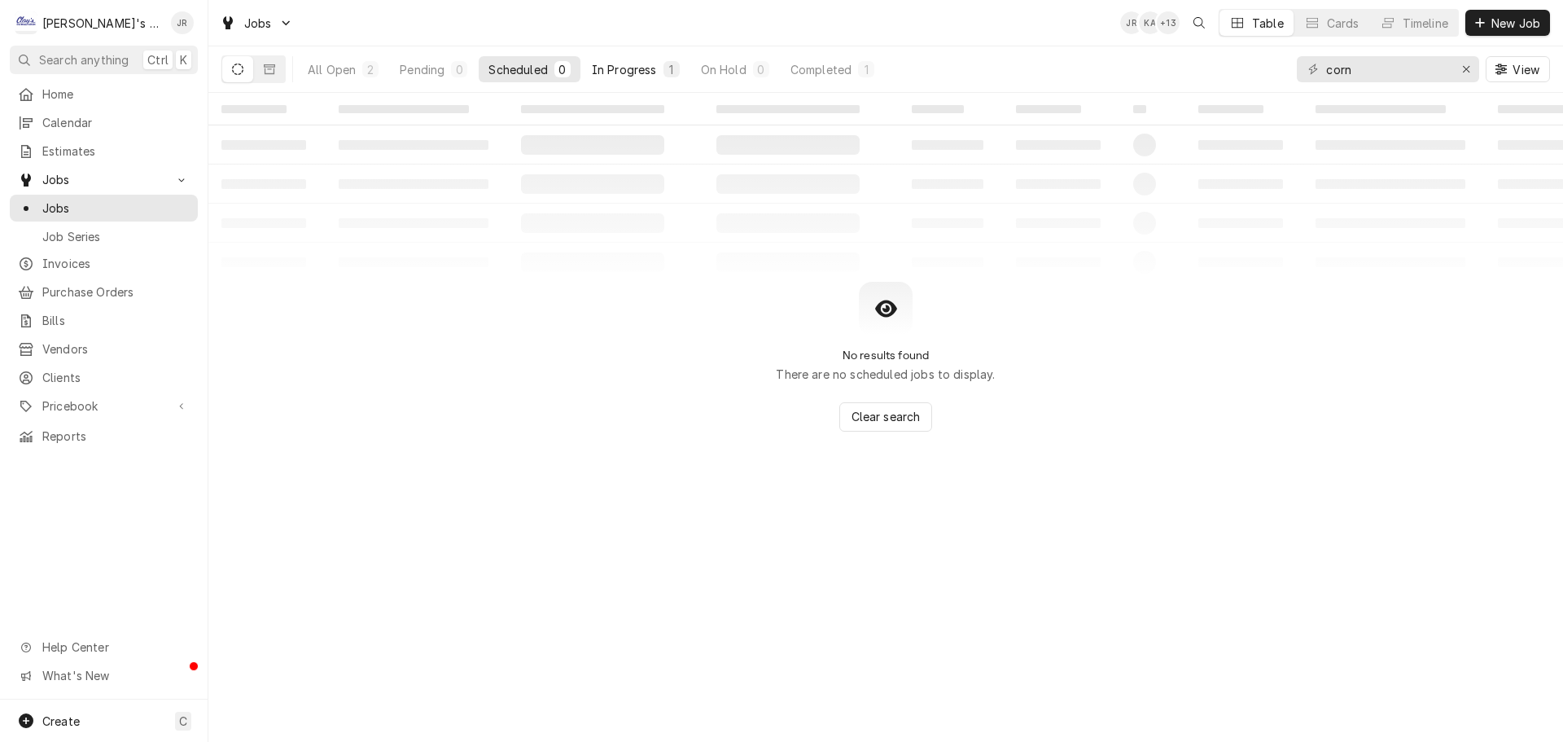
click at [620, 57] on button "In Progress 1" at bounding box center [635, 69] width 107 height 26
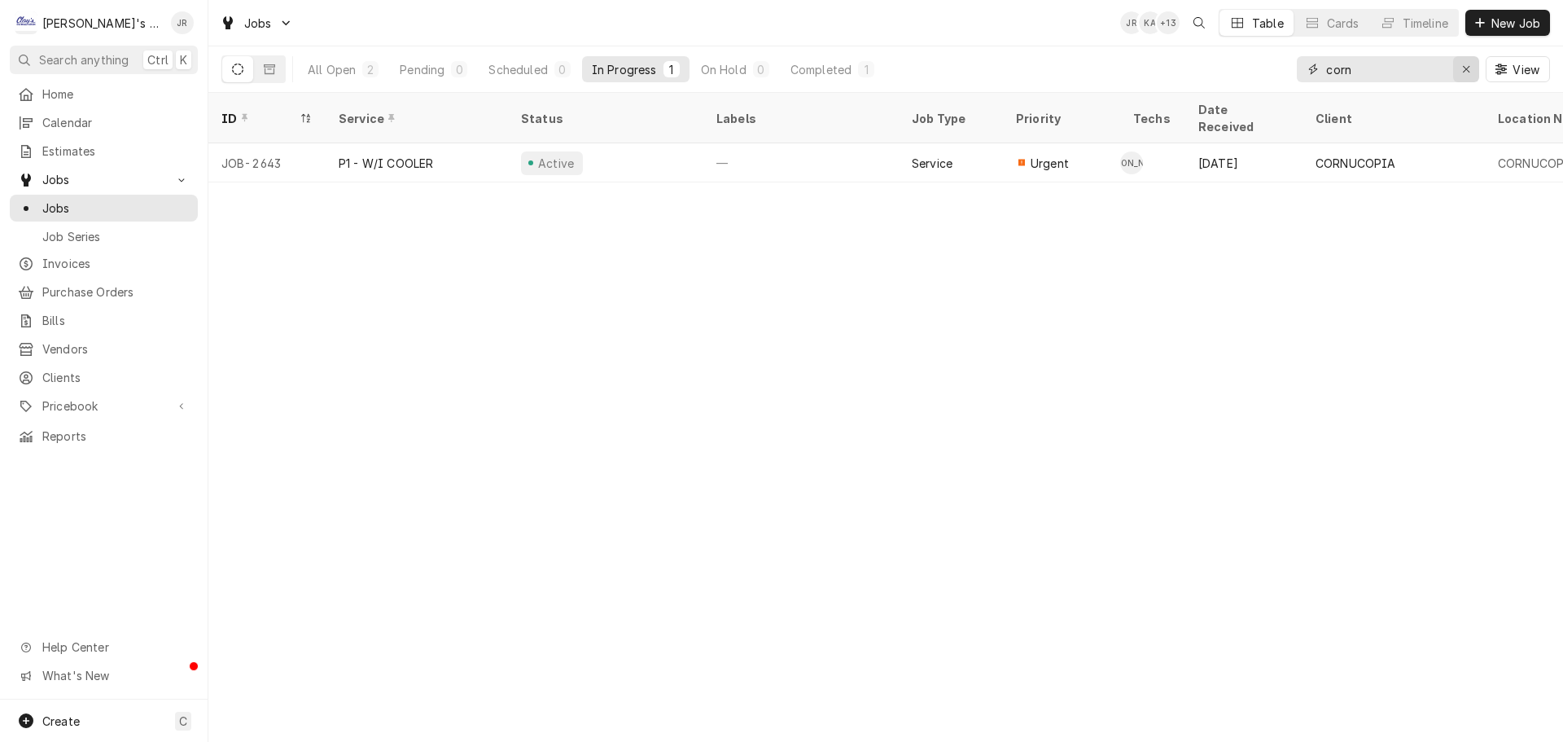
click at [1466, 73] on icon "Erase input" at bounding box center [1466, 69] width 9 height 11
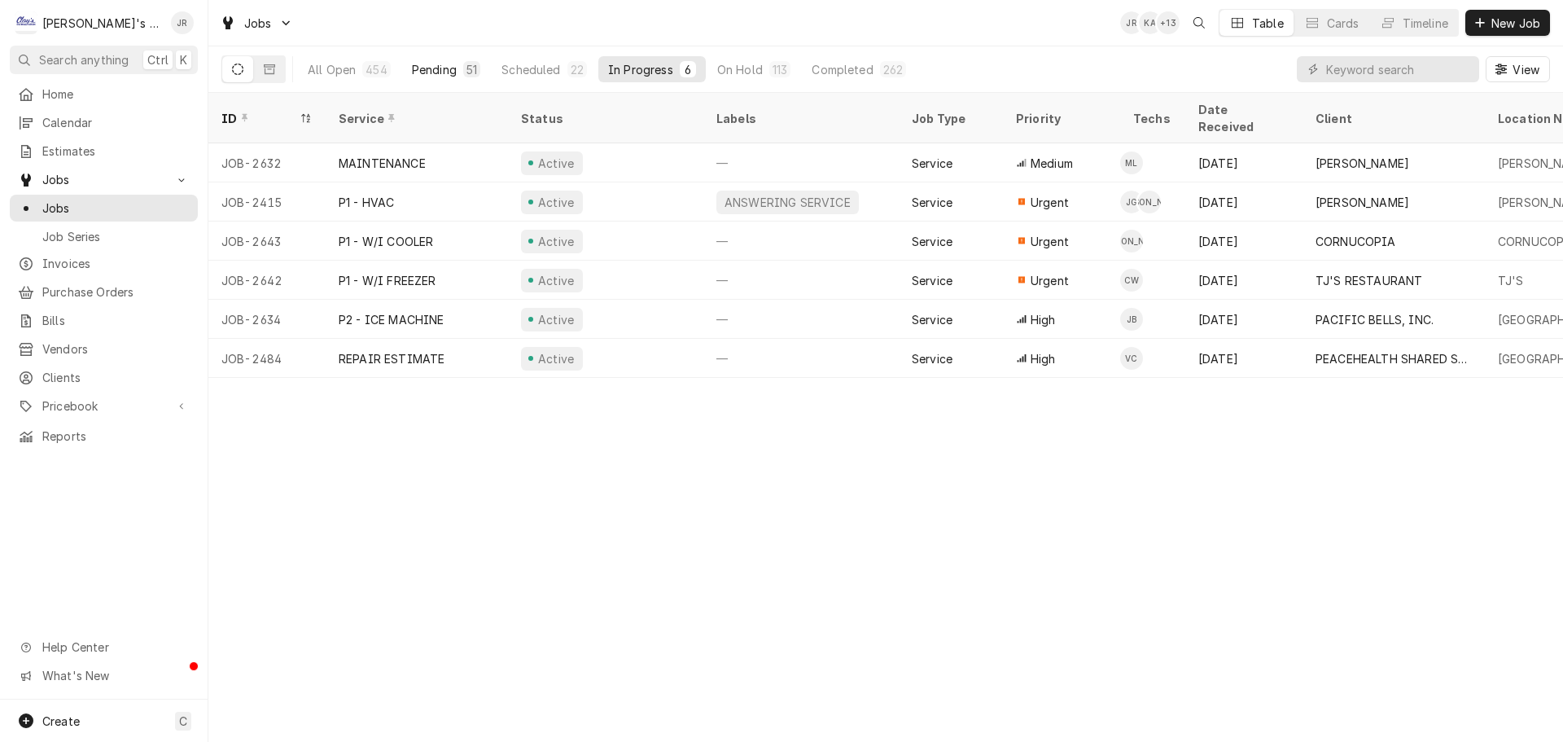
click at [422, 71] on div "Pending" at bounding box center [434, 69] width 45 height 17
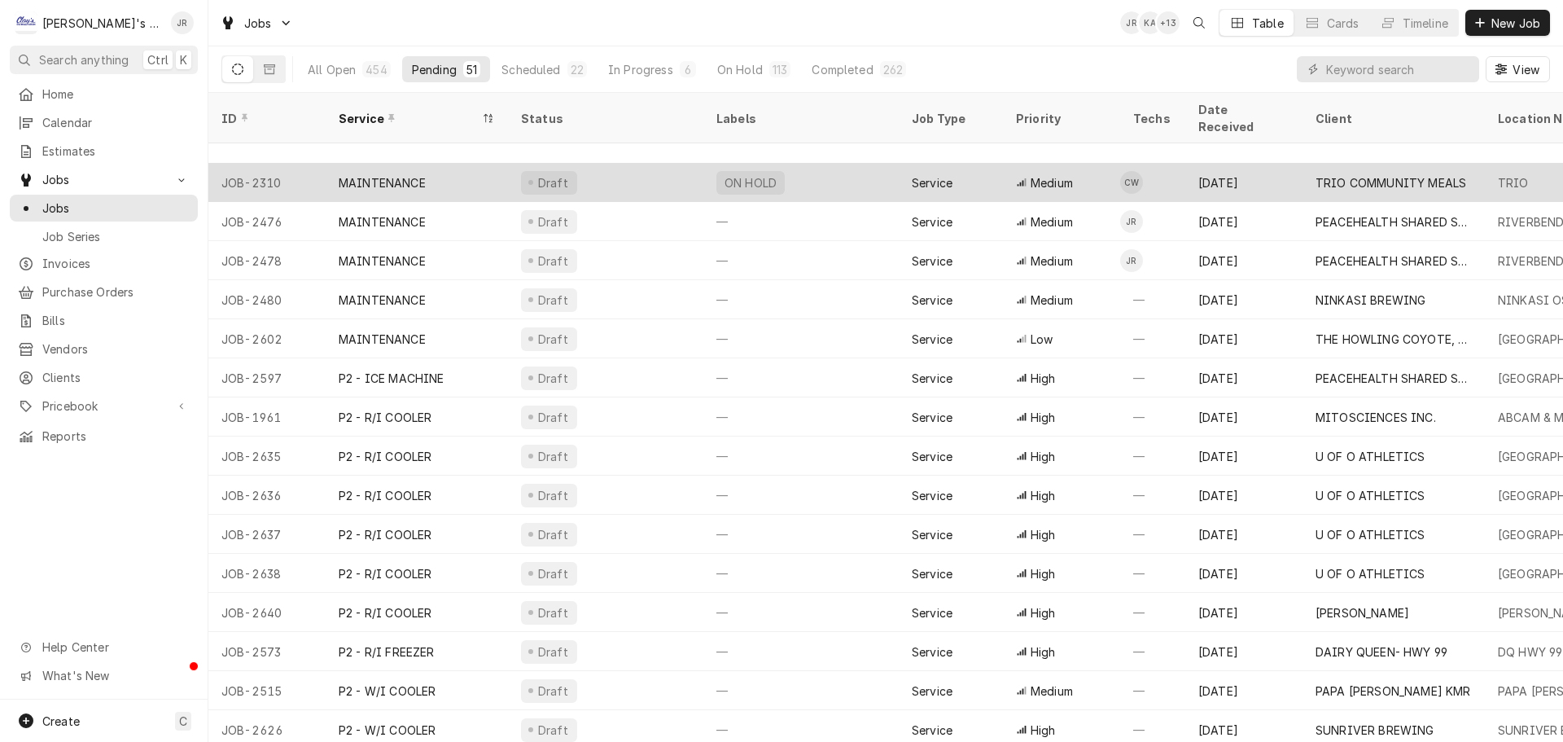
scroll to position [1153, 0]
